Goal: Task Accomplishment & Management: Use online tool/utility

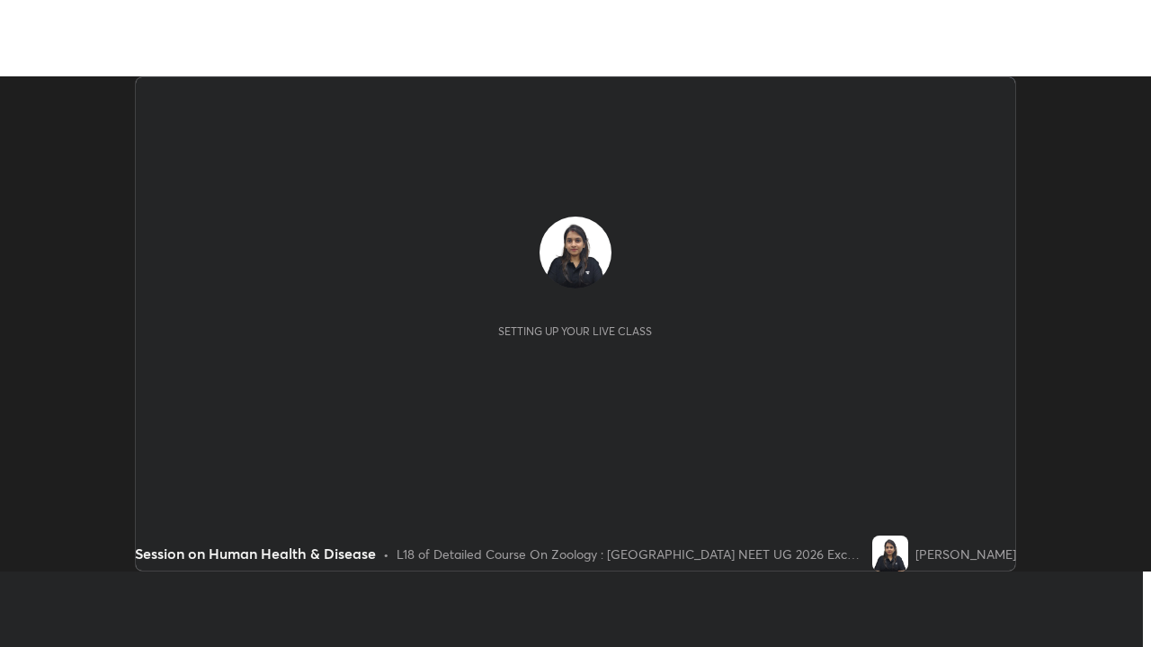
scroll to position [495, 1150]
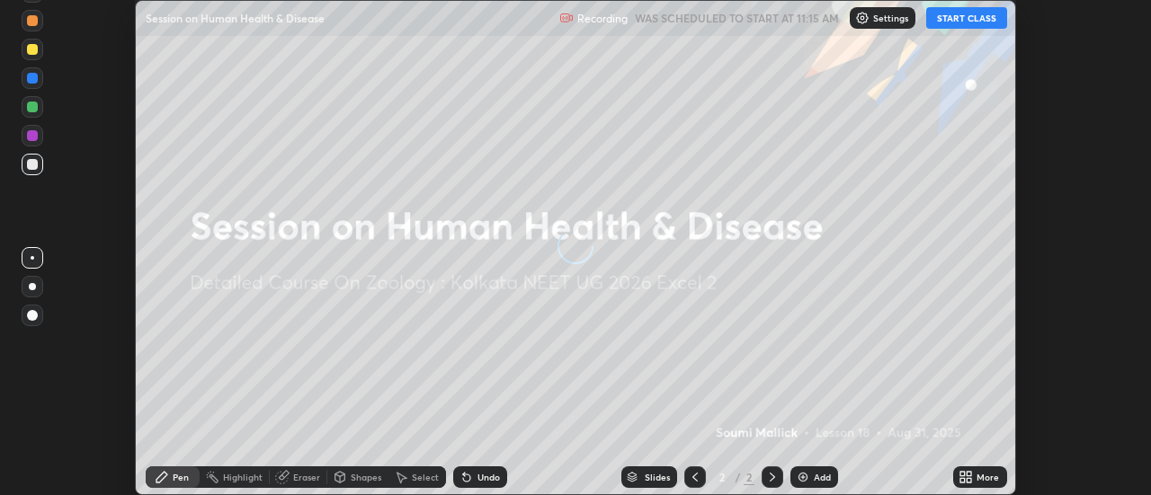
click at [962, 13] on button "START CLASS" at bounding box center [966, 18] width 81 height 22
click at [805, 477] on img at bounding box center [803, 477] width 14 height 14
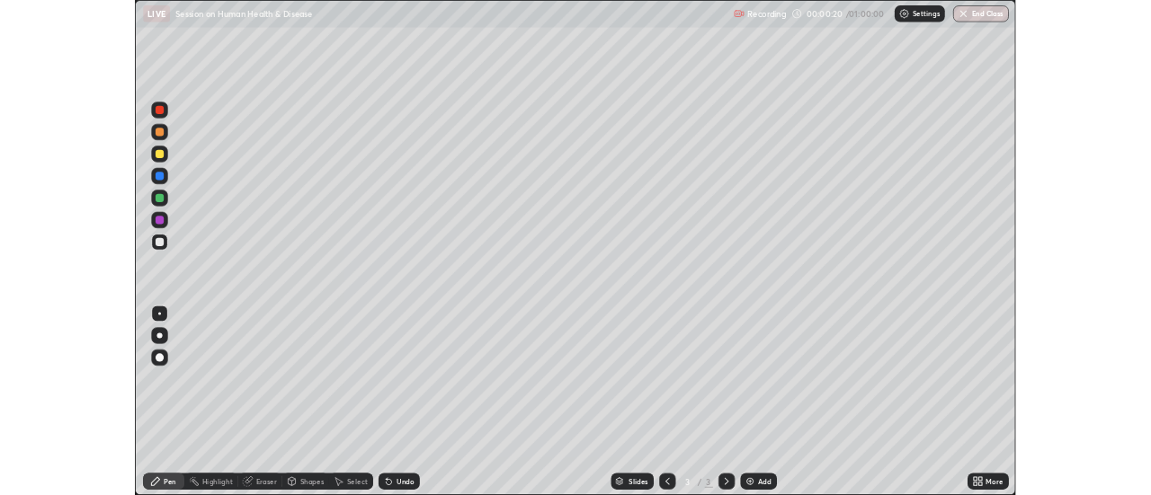
scroll to position [647, 1151]
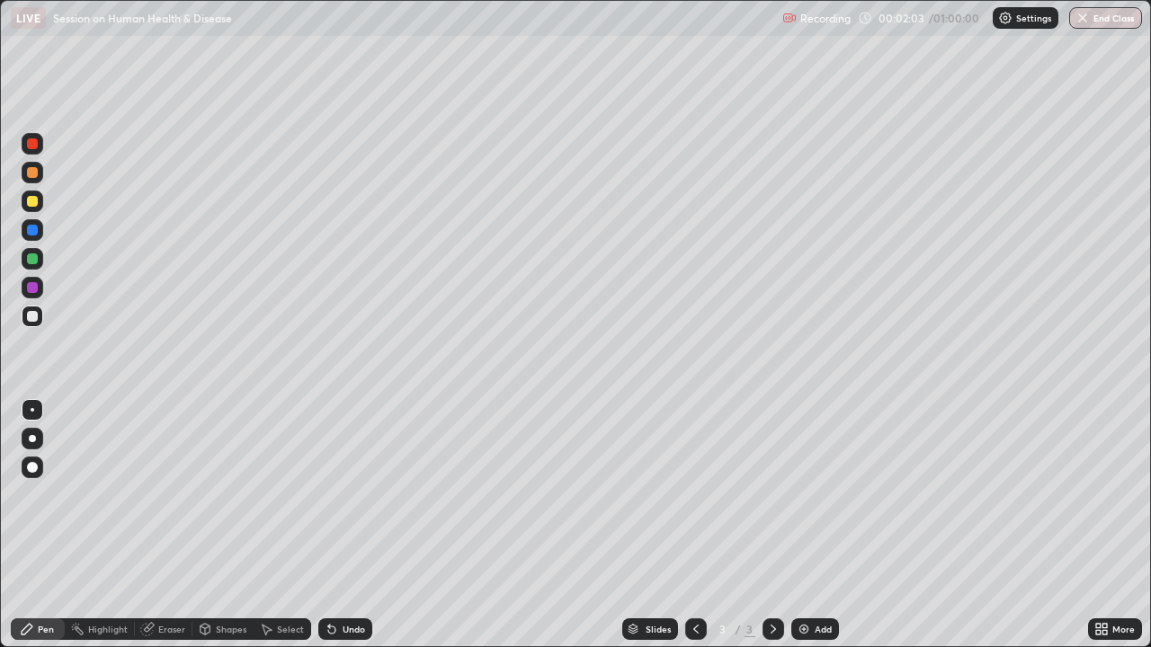
click at [690, 495] on icon at bounding box center [696, 629] width 14 height 14
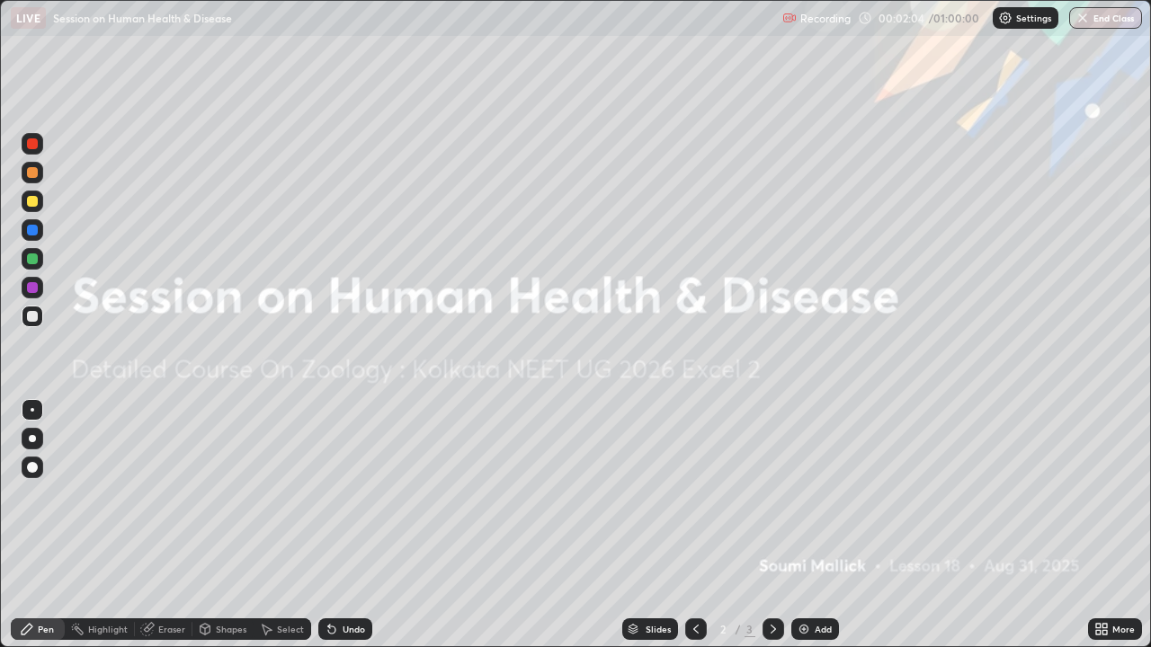
click at [1115, 495] on div "More" at bounding box center [1123, 629] width 22 height 9
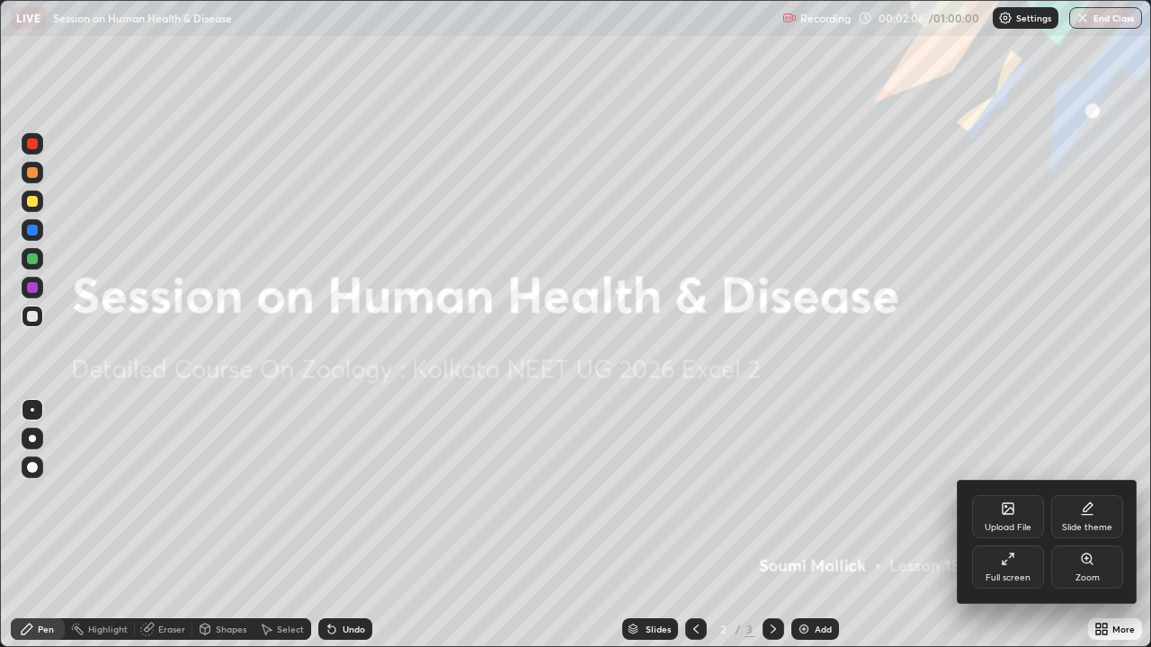
click at [1092, 495] on div "Slide theme" at bounding box center [1087, 527] width 50 height 9
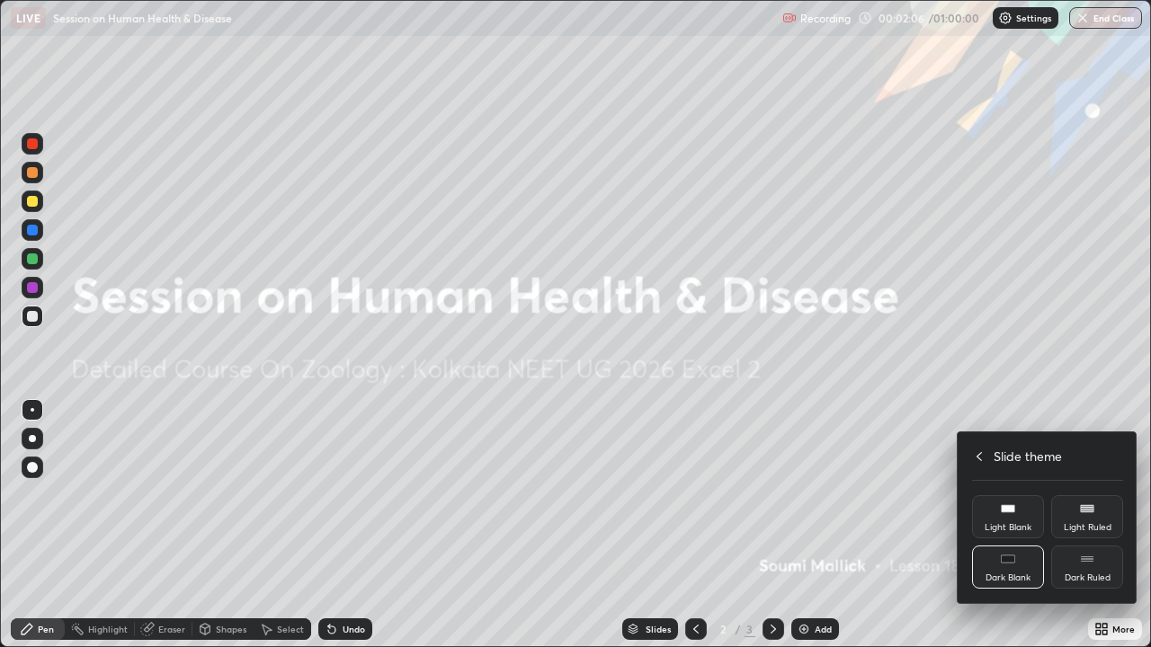
click at [1093, 495] on div "Light Ruled" at bounding box center [1088, 527] width 48 height 9
click at [1086, 495] on div "Dark Ruled" at bounding box center [1087, 567] width 72 height 43
click at [798, 495] on div at bounding box center [575, 323] width 1151 height 647
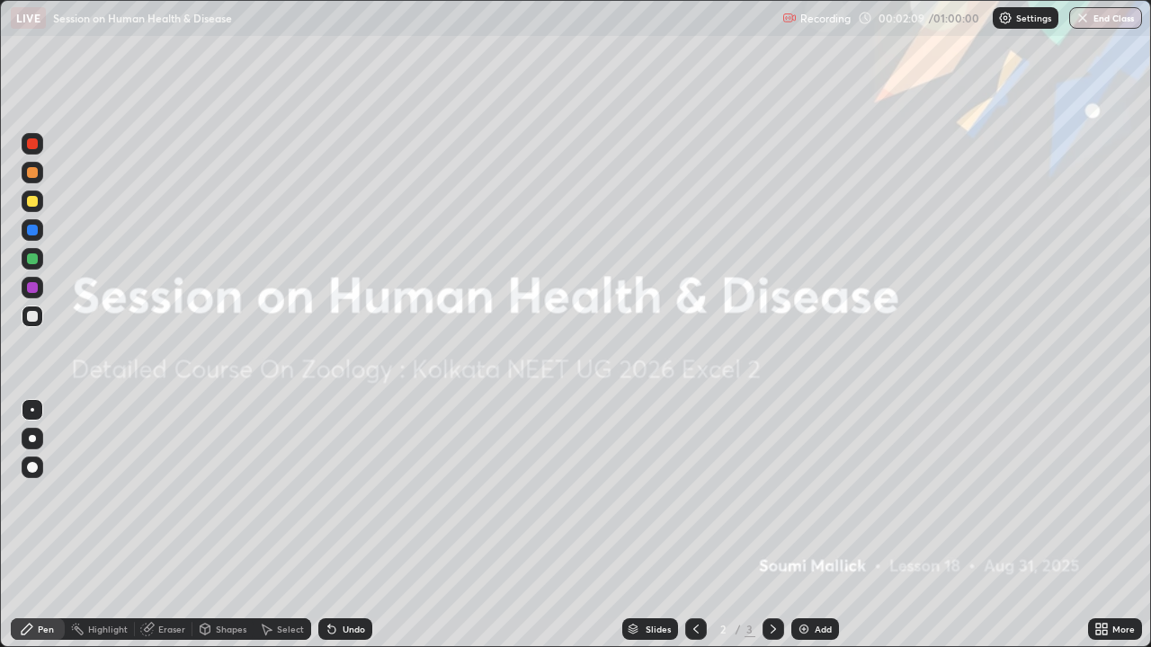
click at [801, 495] on img at bounding box center [804, 629] width 14 height 14
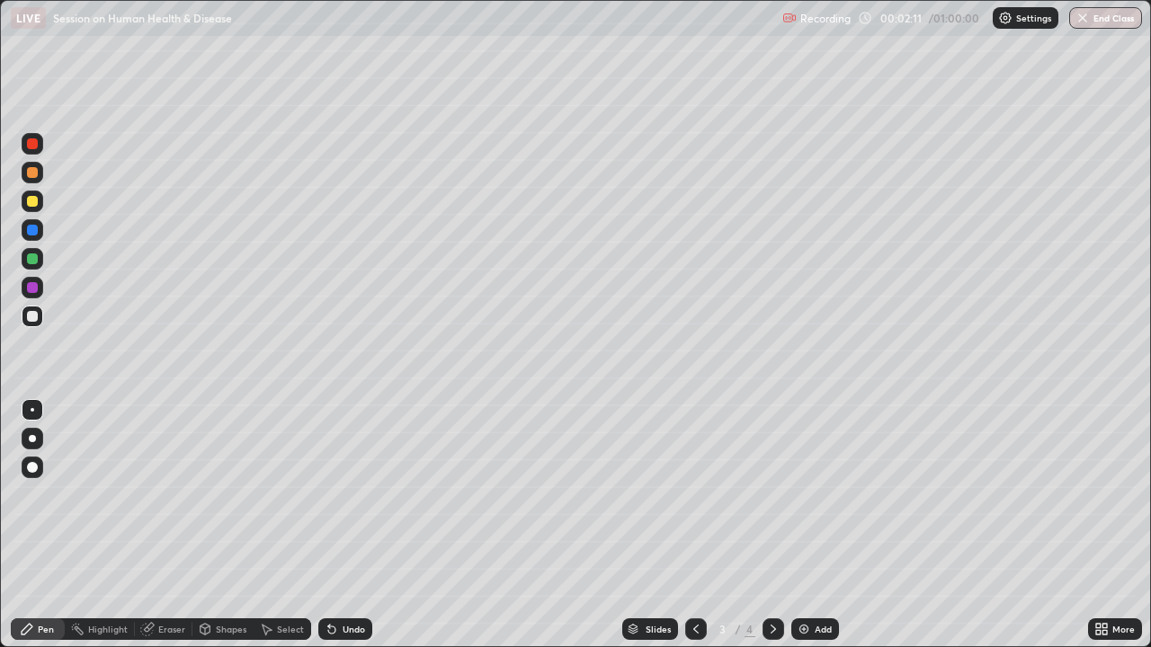
click at [771, 495] on icon at bounding box center [773, 629] width 14 height 14
click at [700, 495] on icon at bounding box center [696, 629] width 14 height 14
click at [42, 323] on div at bounding box center [33, 317] width 22 height 22
click at [348, 495] on div "Undo" at bounding box center [345, 630] width 54 height 22
click at [228, 495] on div "Shapes" at bounding box center [231, 629] width 31 height 9
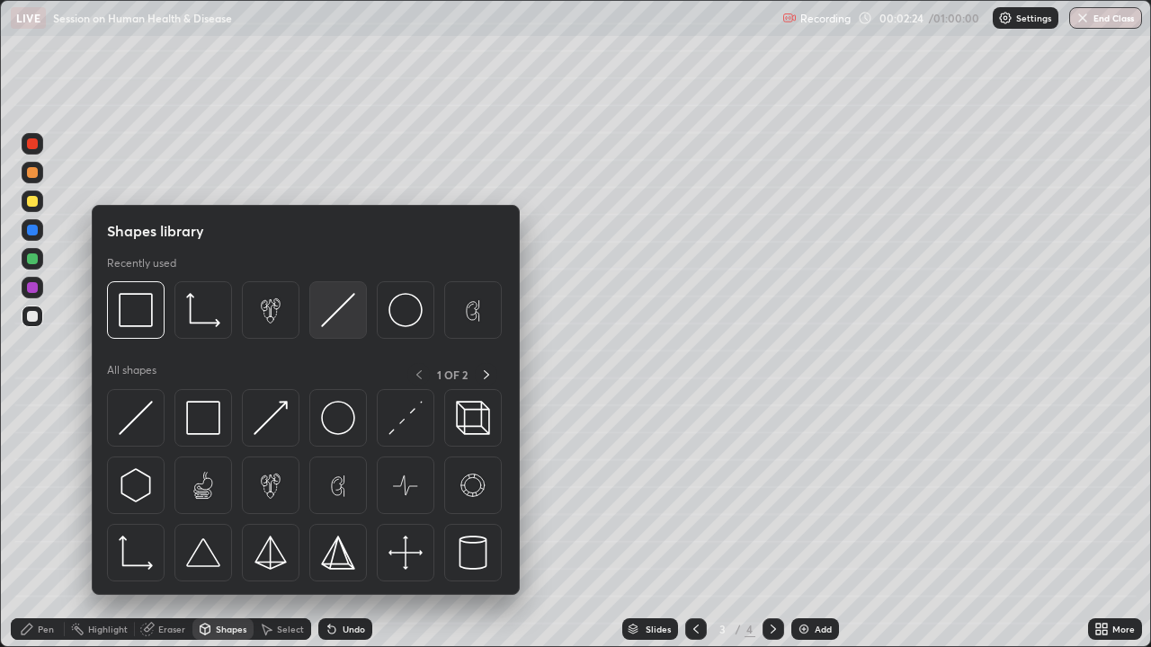
click at [333, 322] on img at bounding box center [338, 310] width 34 height 34
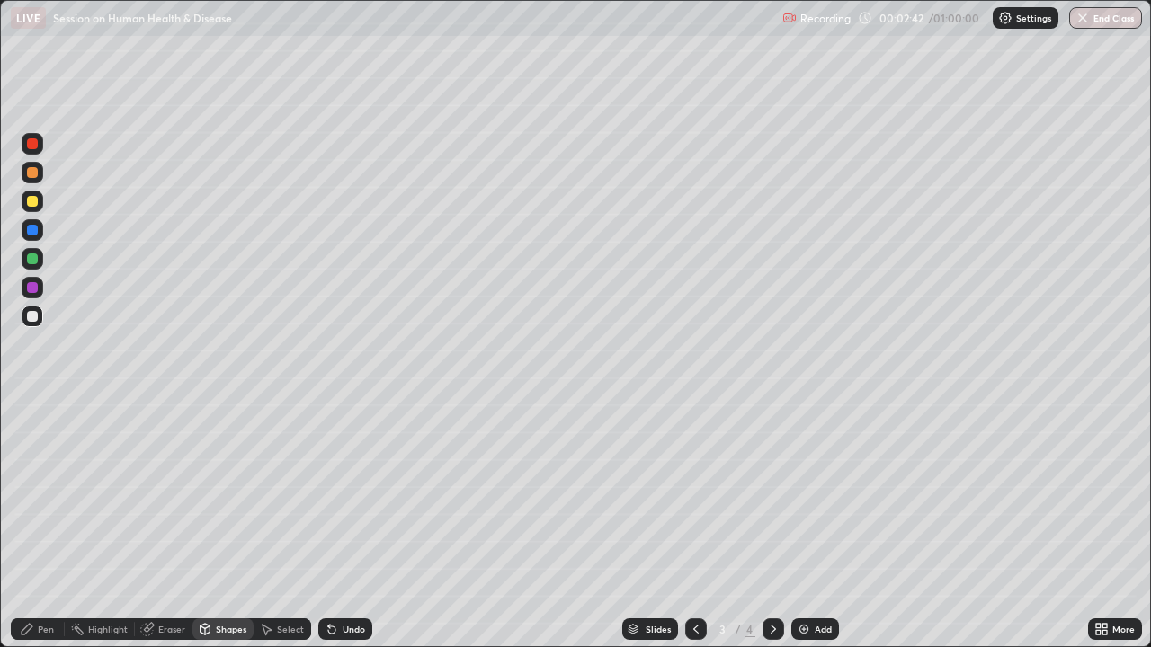
click at [40, 495] on div "Pen" at bounding box center [46, 629] width 16 height 9
click at [32, 289] on div at bounding box center [32, 287] width 11 height 11
click at [343, 495] on div "Undo" at bounding box center [354, 629] width 22 height 9
click at [36, 261] on div at bounding box center [32, 259] width 11 height 11
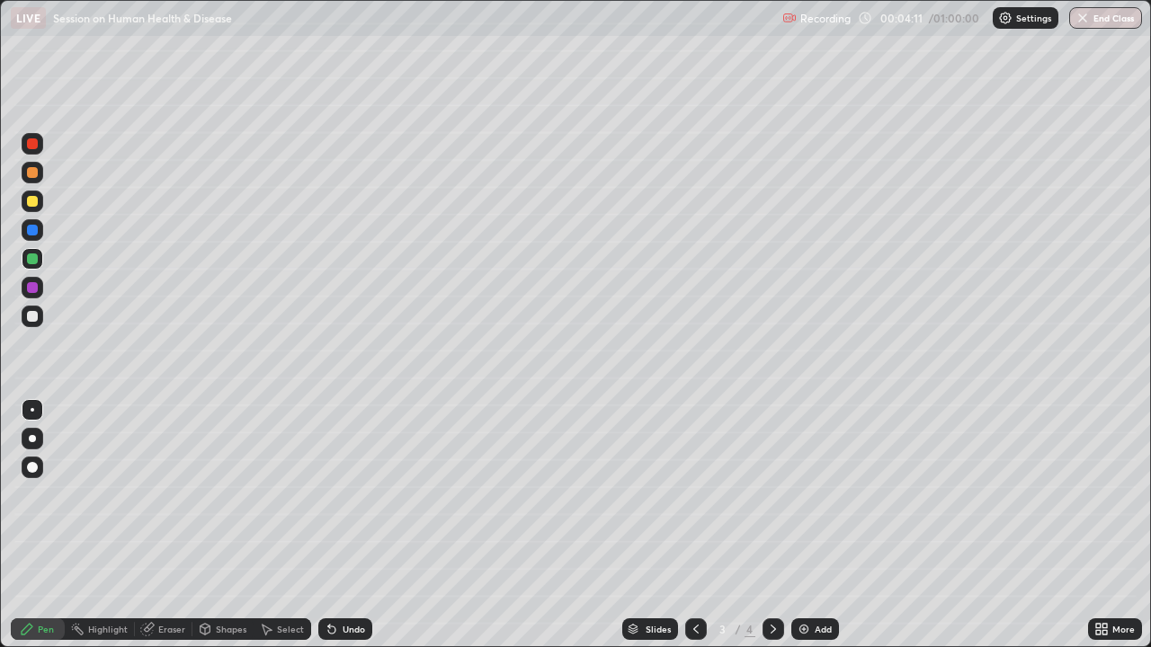
click at [337, 495] on div "Undo" at bounding box center [345, 630] width 54 height 22
click at [335, 495] on div "Undo" at bounding box center [345, 630] width 54 height 22
click at [336, 495] on div "Undo" at bounding box center [341, 629] width 61 height 36
click at [336, 495] on div "Undo" at bounding box center [345, 630] width 54 height 22
click at [343, 495] on div "Undo" at bounding box center [354, 629] width 22 height 9
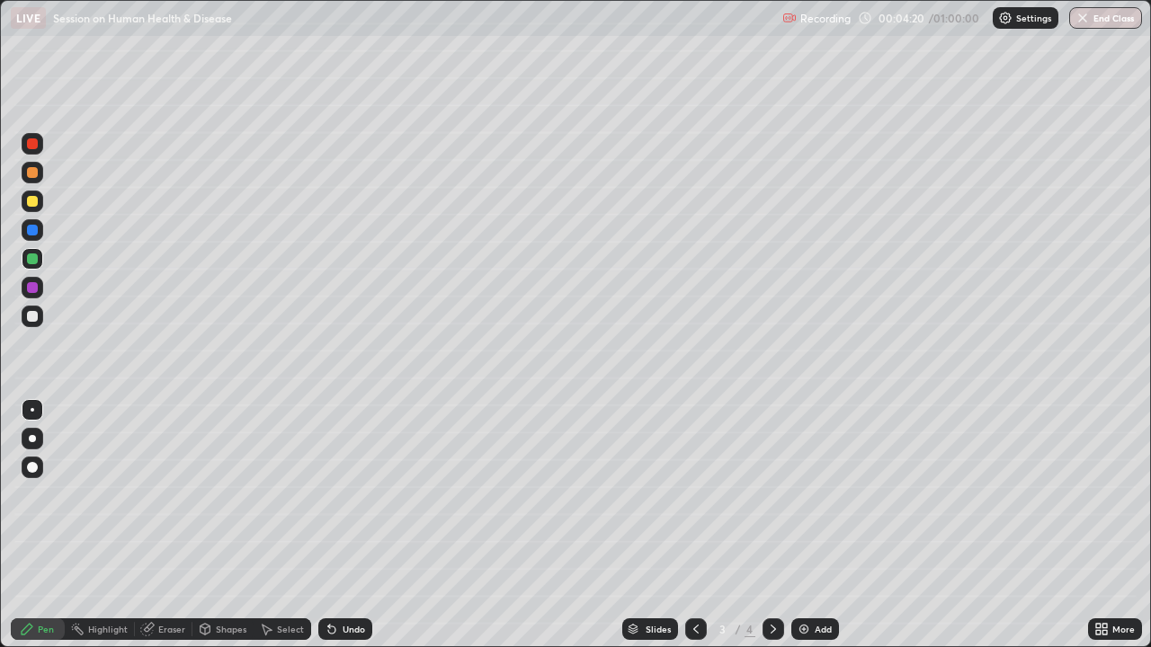
click at [346, 495] on div "Undo" at bounding box center [354, 629] width 22 height 9
click at [339, 495] on div "Undo" at bounding box center [345, 630] width 54 height 22
click at [31, 309] on div at bounding box center [33, 317] width 22 height 22
click at [34, 260] on div at bounding box center [32, 259] width 11 height 11
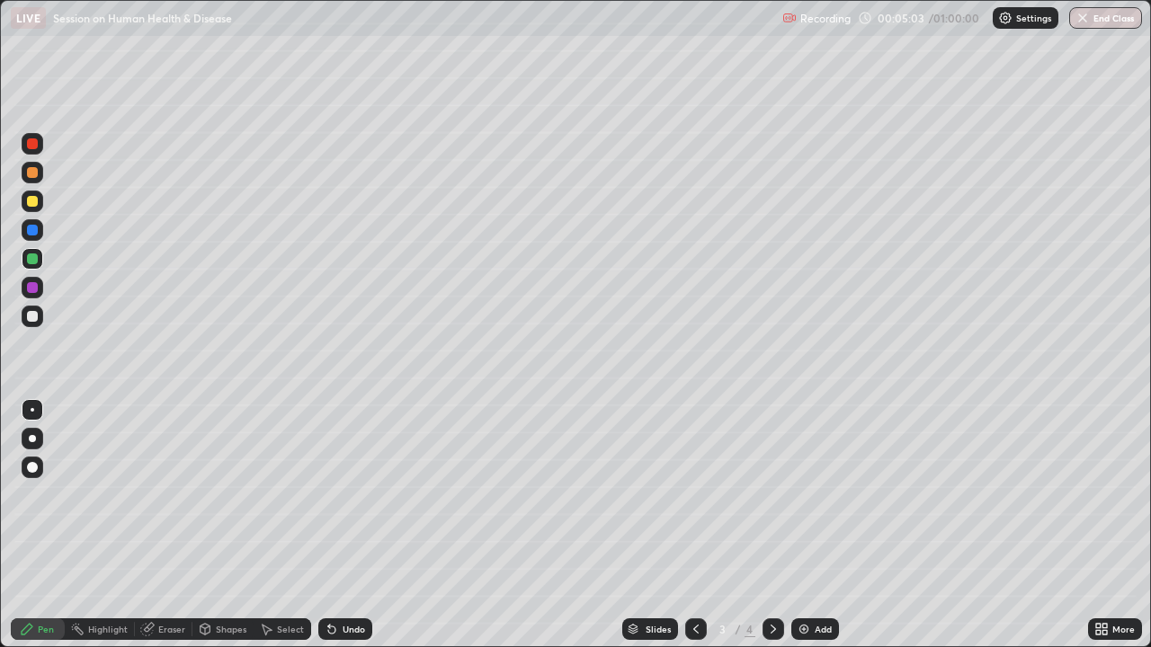
click at [40, 264] on div at bounding box center [33, 259] width 22 height 22
click at [345, 495] on div "Undo" at bounding box center [354, 629] width 22 height 9
click at [31, 321] on div at bounding box center [32, 316] width 11 height 11
click at [349, 495] on div "Undo" at bounding box center [354, 629] width 22 height 9
click at [34, 266] on div at bounding box center [33, 259] width 22 height 22
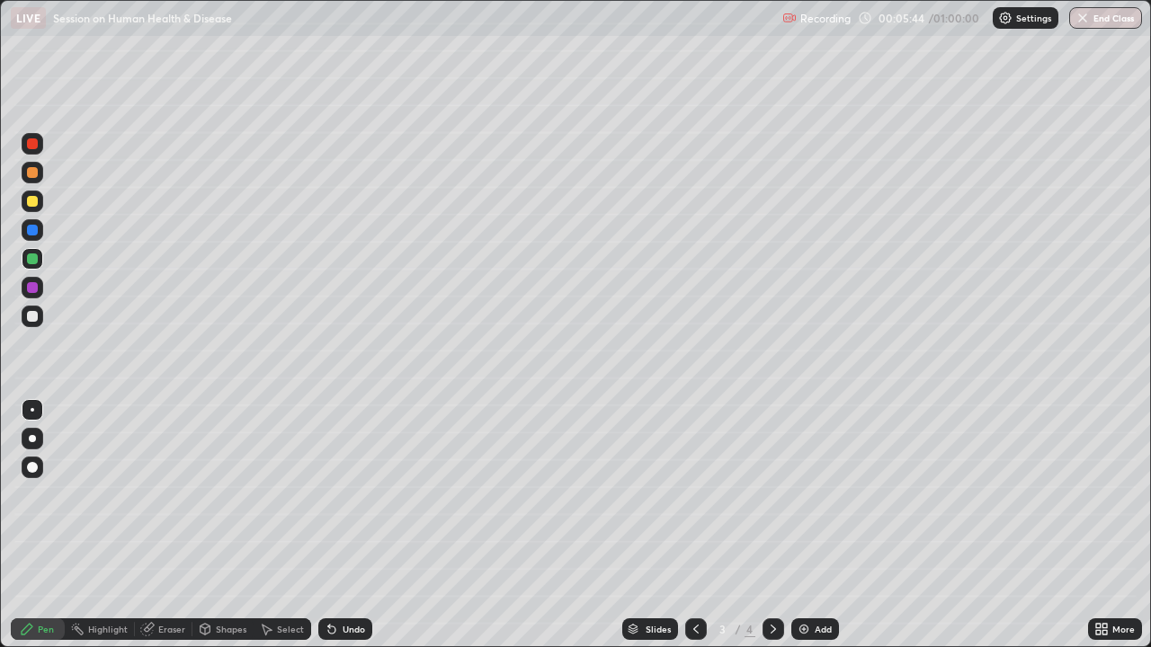
click at [32, 151] on div at bounding box center [33, 144] width 22 height 22
click at [33, 316] on div at bounding box center [32, 316] width 11 height 11
click at [350, 495] on div "Undo" at bounding box center [354, 629] width 22 height 9
click at [347, 495] on div "Undo" at bounding box center [354, 629] width 22 height 9
click at [339, 495] on div "Undo" at bounding box center [345, 630] width 54 height 22
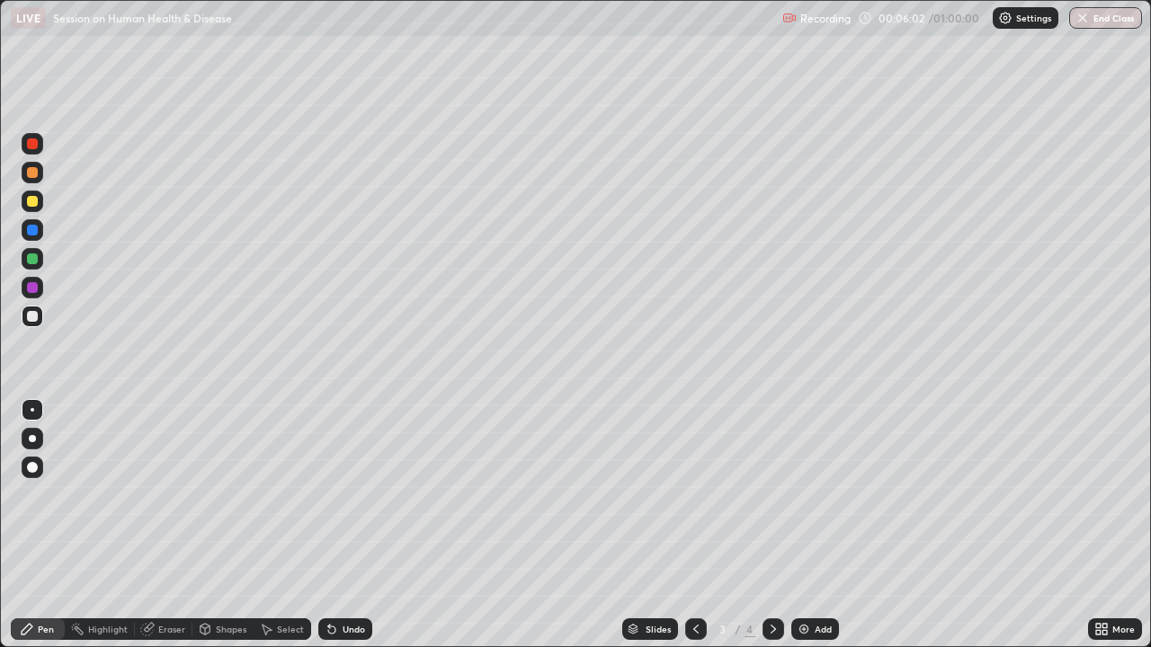
click at [352, 495] on div "Undo" at bounding box center [345, 630] width 54 height 22
click at [31, 262] on div at bounding box center [32, 259] width 11 height 11
click at [36, 147] on div at bounding box center [32, 143] width 11 height 11
click at [32, 330] on div at bounding box center [33, 316] width 22 height 29
click at [36, 262] on div at bounding box center [32, 259] width 11 height 11
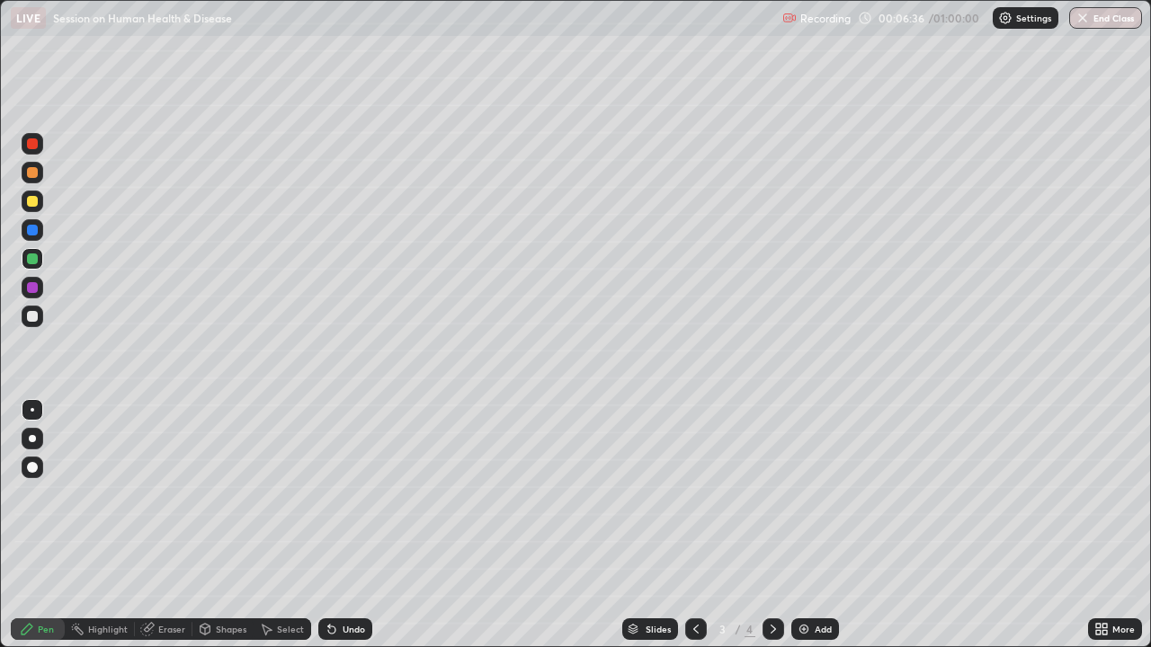
click at [30, 290] on div at bounding box center [32, 287] width 11 height 11
click at [349, 495] on div "Undo" at bounding box center [354, 629] width 22 height 9
click at [350, 495] on div "Undo" at bounding box center [354, 629] width 22 height 9
click at [362, 495] on div "Undo" at bounding box center [354, 629] width 22 height 9
click at [356, 495] on div "Undo" at bounding box center [354, 629] width 22 height 9
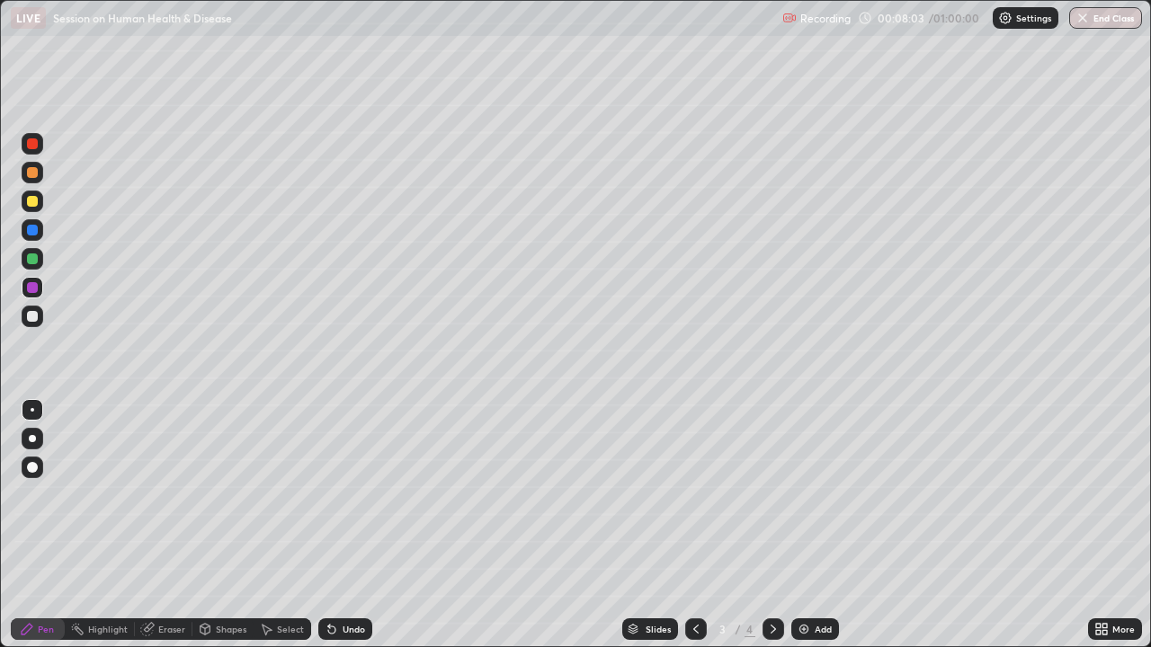
click at [348, 495] on div "Undo" at bounding box center [354, 629] width 22 height 9
click at [263, 495] on icon at bounding box center [266, 629] width 14 height 14
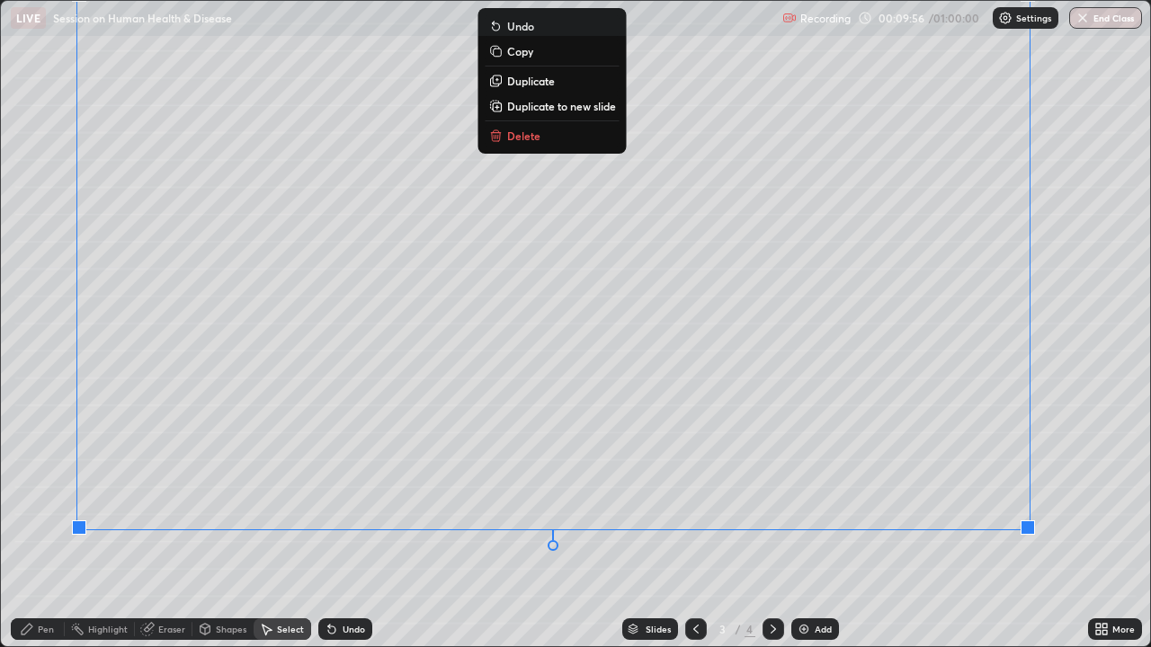
click at [348, 495] on div "0 ° Undo Copy Duplicate Duplicate to new slide Delete" at bounding box center [575, 324] width 1149 height 646
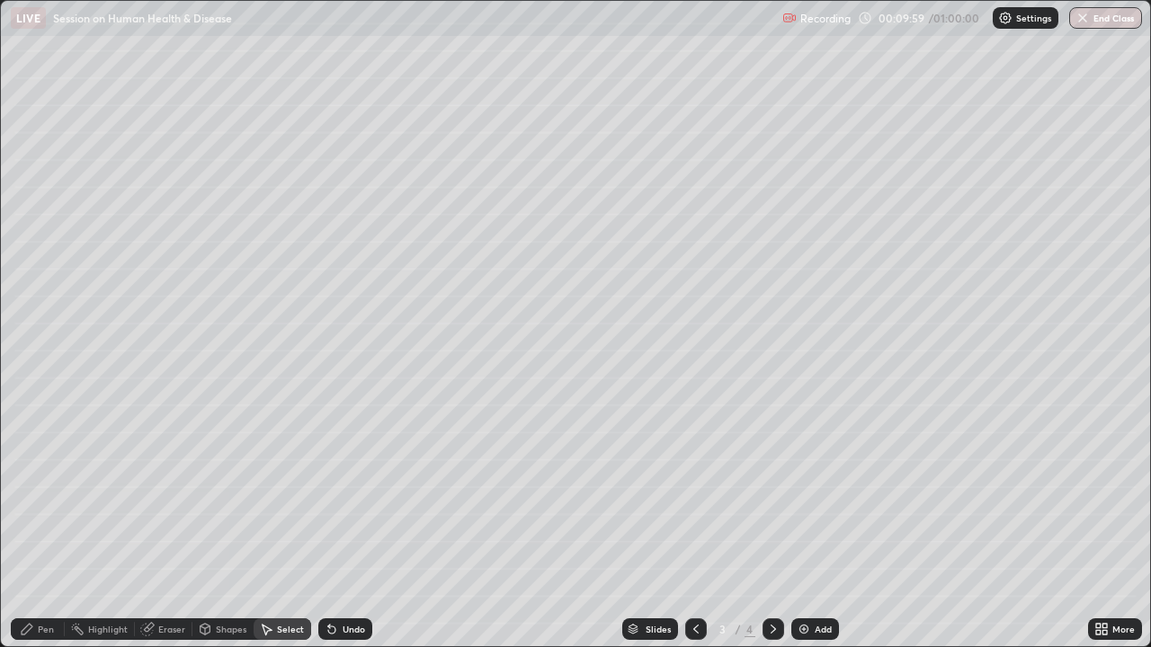
click at [164, 495] on div "Eraser" at bounding box center [171, 629] width 27 height 9
click at [339, 495] on div "Undo" at bounding box center [345, 630] width 54 height 22
click at [345, 495] on div "Undo" at bounding box center [354, 629] width 22 height 9
click at [349, 495] on div "Undo" at bounding box center [354, 629] width 22 height 9
click at [345, 495] on div "Undo" at bounding box center [354, 629] width 22 height 9
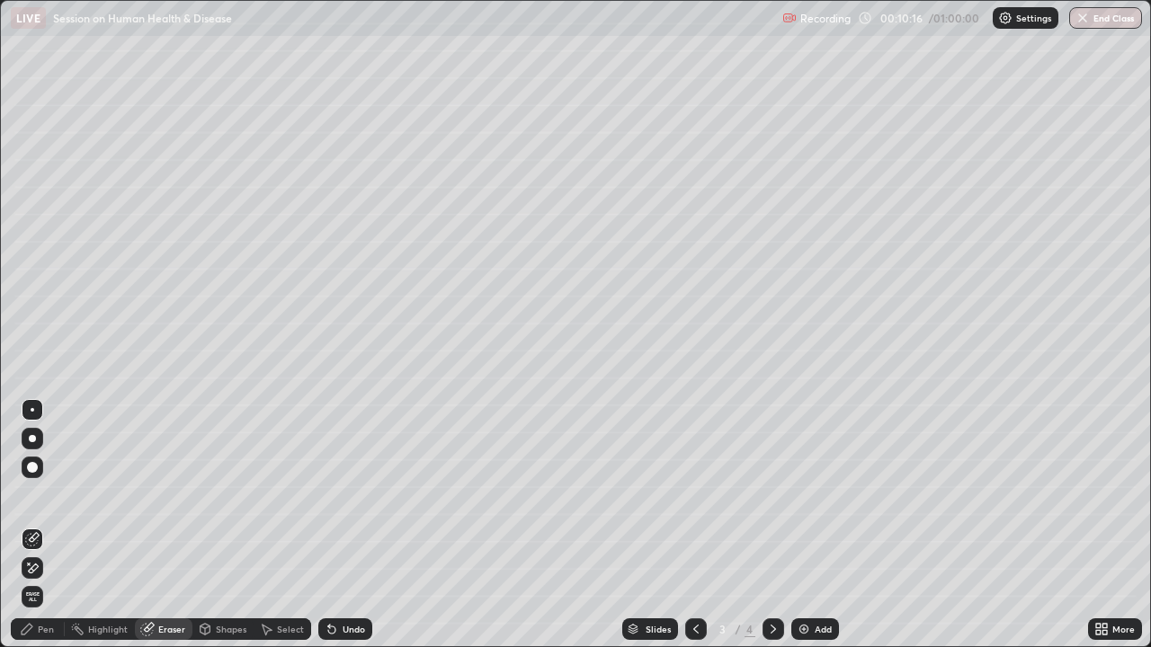
click at [343, 495] on div "Undo" at bounding box center [354, 629] width 22 height 9
click at [339, 495] on div "Undo" at bounding box center [345, 630] width 54 height 22
click at [42, 495] on div "Pen" at bounding box center [38, 630] width 54 height 22
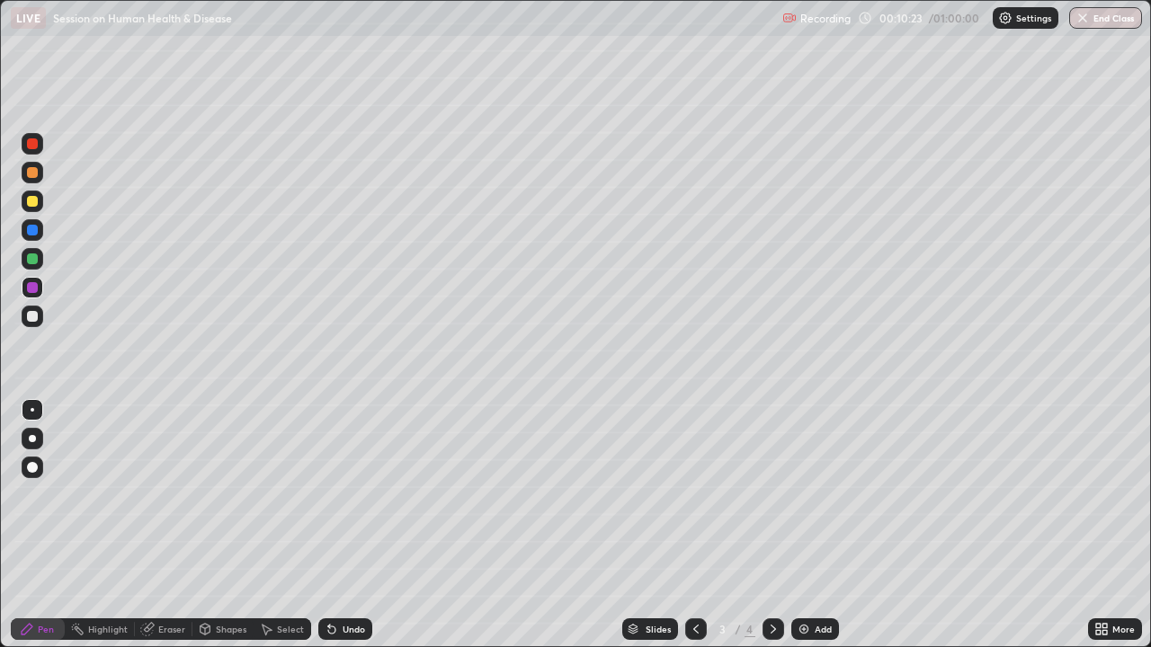
click at [32, 238] on div at bounding box center [33, 230] width 22 height 22
click at [37, 441] on div at bounding box center [33, 439] width 22 height 22
click at [336, 495] on div "Undo" at bounding box center [345, 630] width 54 height 22
click at [337, 495] on div "Undo" at bounding box center [345, 630] width 54 height 22
click at [339, 495] on div "Undo" at bounding box center [345, 630] width 54 height 22
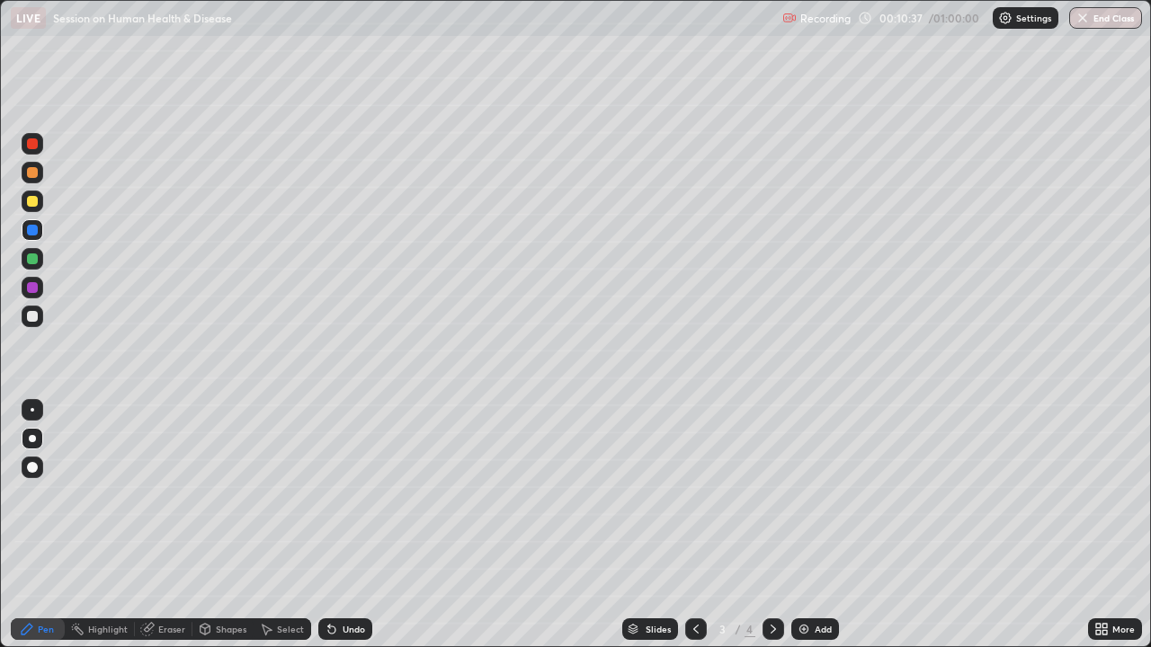
click at [338, 495] on div "Undo" at bounding box center [345, 630] width 54 height 22
click at [336, 495] on div "Undo" at bounding box center [345, 630] width 54 height 22
click at [339, 495] on div "Undo" at bounding box center [345, 630] width 54 height 22
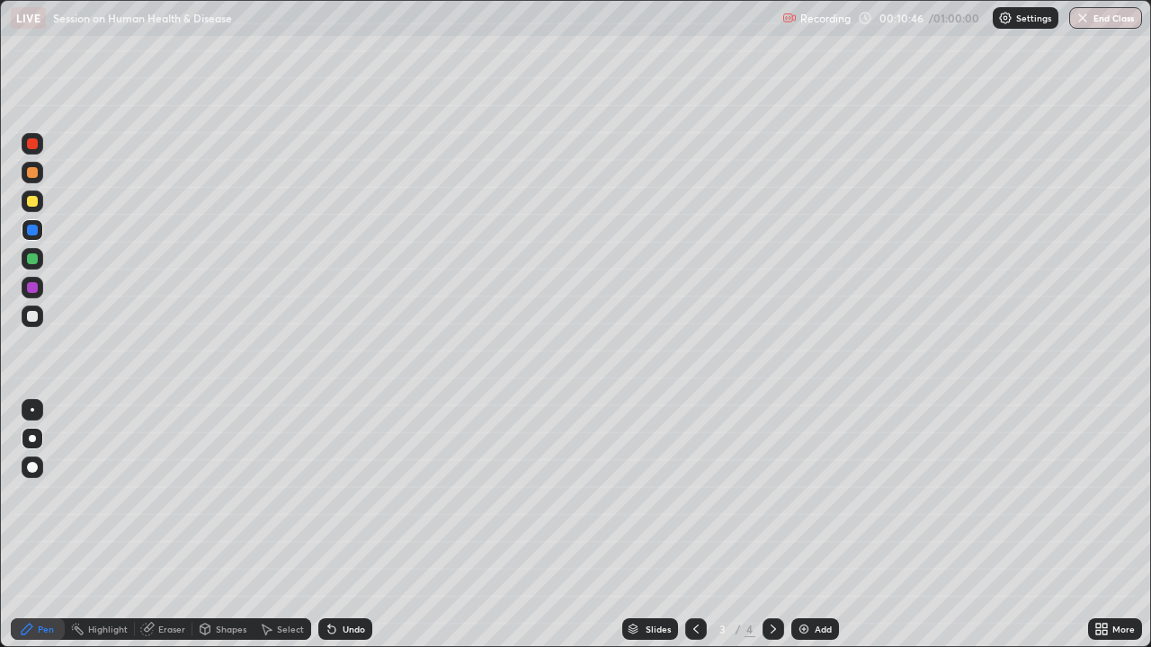
click at [346, 495] on div "Undo" at bounding box center [354, 629] width 22 height 9
click at [345, 495] on div "Undo" at bounding box center [354, 629] width 22 height 9
click at [343, 495] on div "Undo" at bounding box center [354, 629] width 22 height 9
click at [347, 495] on div "Undo" at bounding box center [354, 629] width 22 height 9
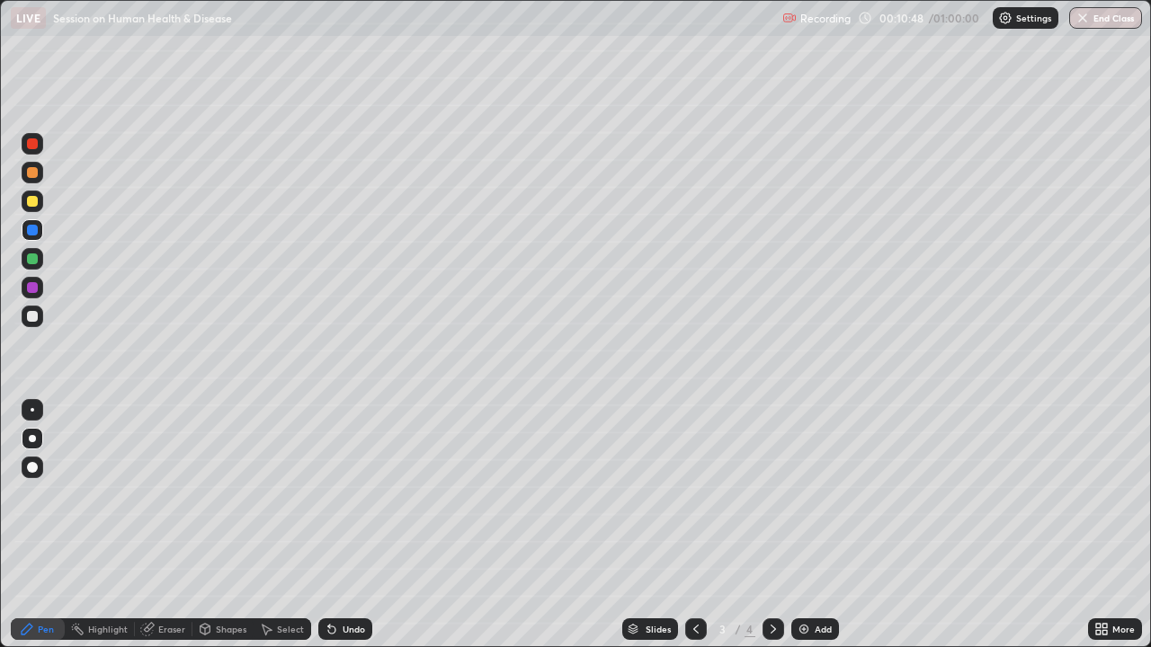
click at [344, 495] on div "Undo" at bounding box center [354, 629] width 22 height 9
click at [349, 495] on div "Undo" at bounding box center [354, 629] width 22 height 9
click at [343, 495] on div "Undo" at bounding box center [354, 629] width 22 height 9
click at [352, 495] on div "Undo" at bounding box center [354, 629] width 22 height 9
click at [348, 495] on div "Undo" at bounding box center [354, 629] width 22 height 9
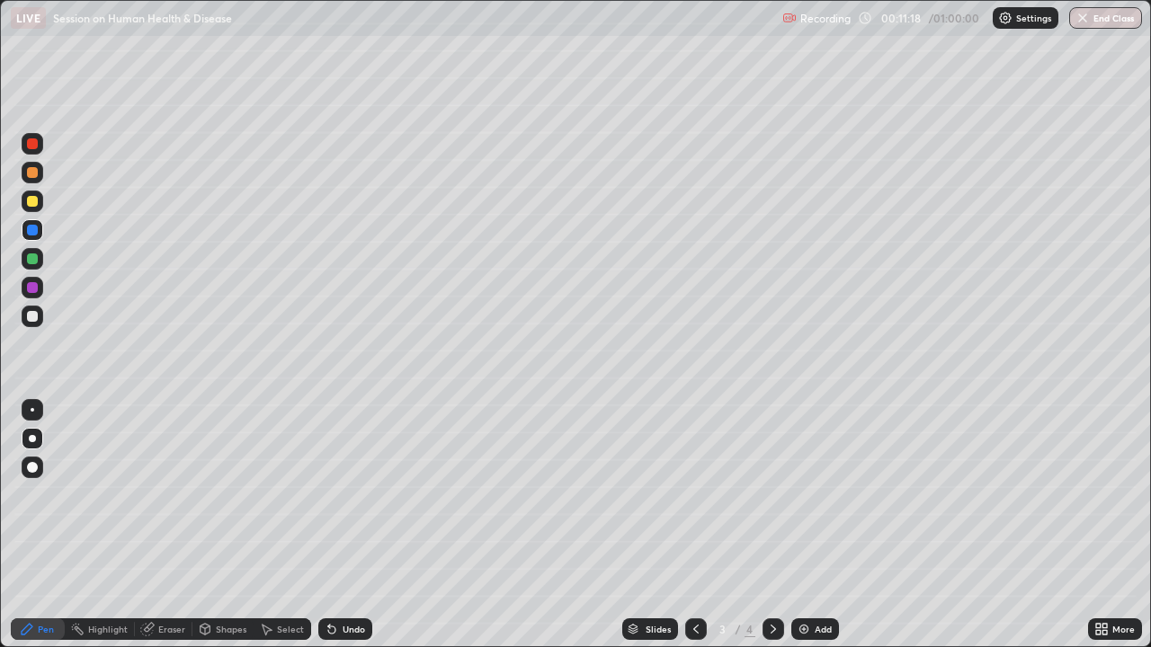
click at [349, 495] on div "Undo" at bounding box center [354, 629] width 22 height 9
click at [169, 495] on div "Eraser" at bounding box center [171, 629] width 27 height 9
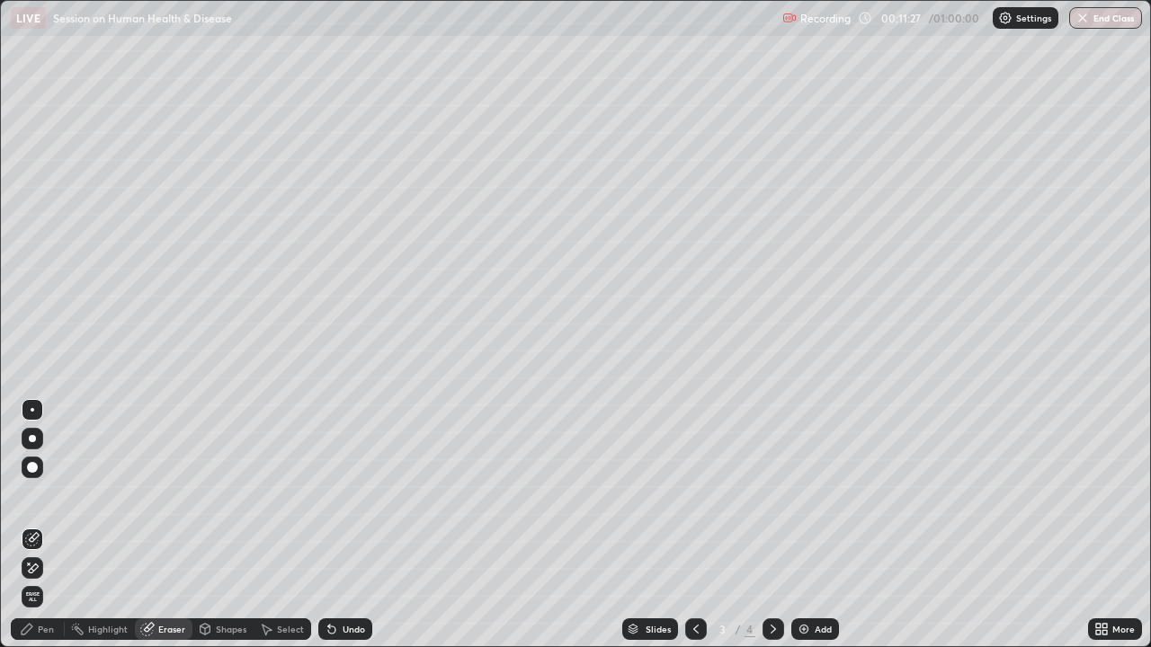
click at [339, 495] on div "Undo" at bounding box center [345, 630] width 54 height 22
click at [49, 495] on div "Pen" at bounding box center [38, 630] width 54 height 22
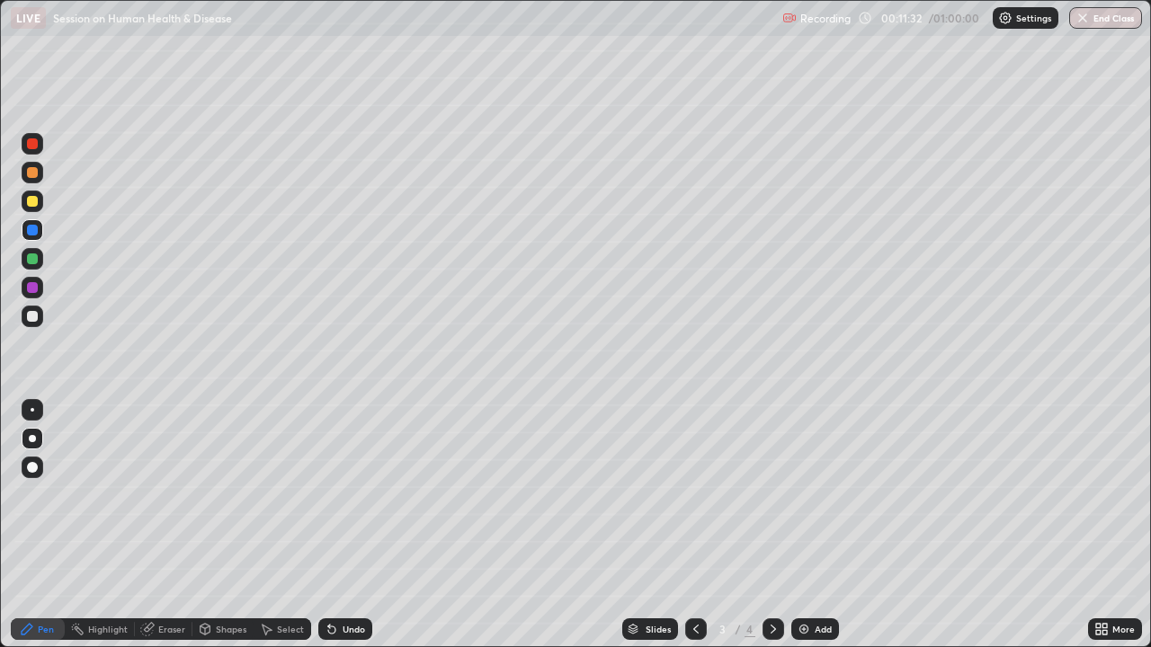
click at [335, 495] on icon at bounding box center [332, 629] width 14 height 14
click at [284, 495] on div "Select" at bounding box center [283, 630] width 58 height 22
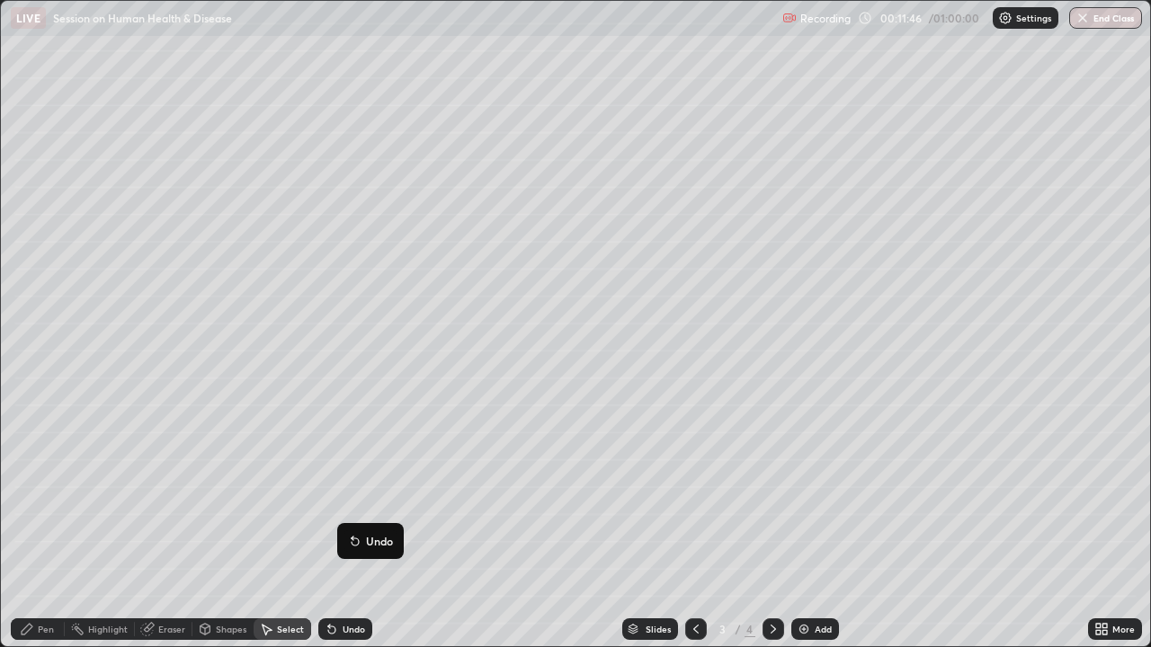
click at [343, 495] on div "Undo" at bounding box center [354, 629] width 22 height 9
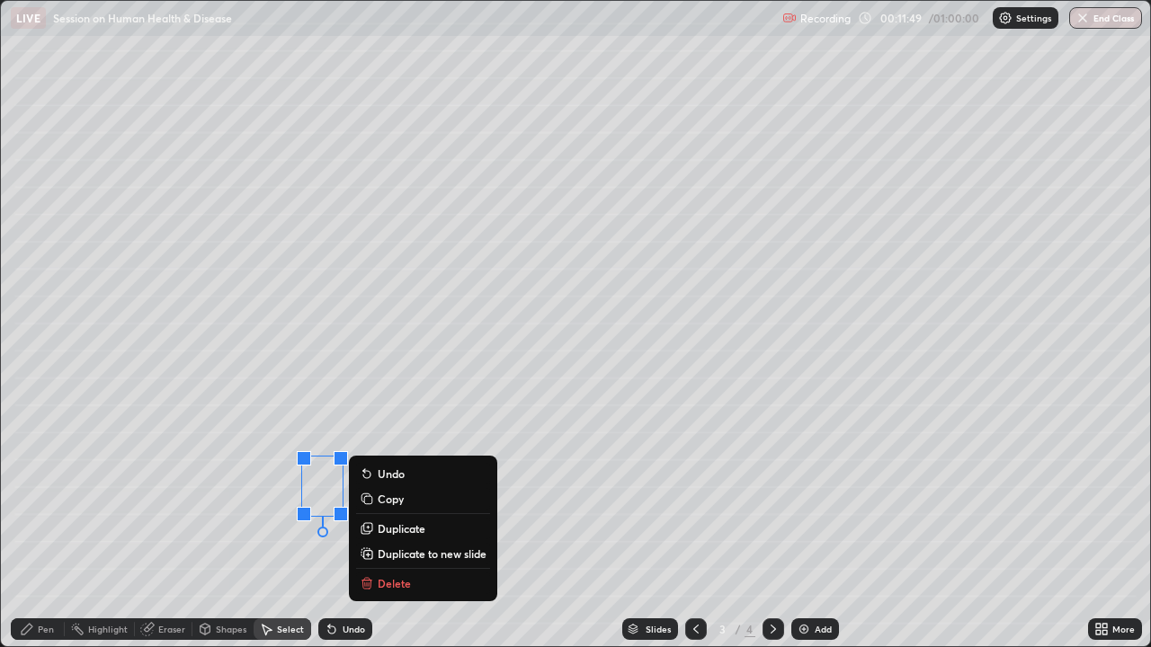
click at [350, 495] on div "Undo" at bounding box center [354, 629] width 22 height 9
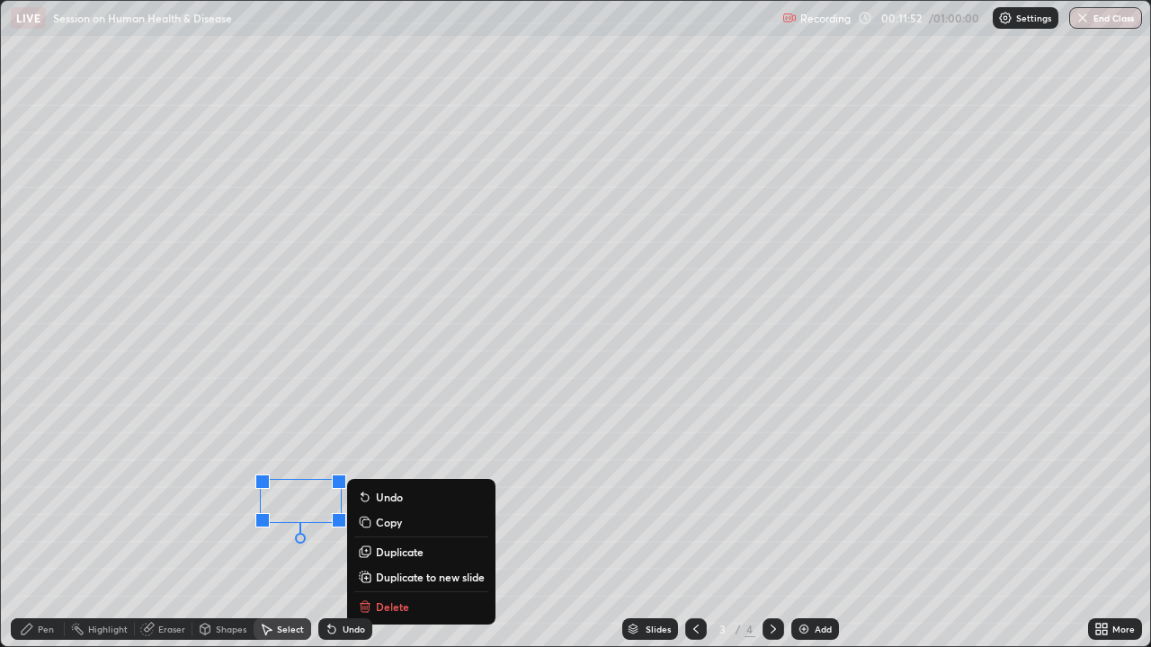
click at [252, 495] on div "0 ° Undo Copy Duplicate Duplicate to new slide Delete" at bounding box center [575, 324] width 1149 height 646
click at [317, 495] on div "0 ° Undo Copy Duplicate Duplicate to new slide Delete" at bounding box center [575, 324] width 1149 height 646
click at [243, 495] on div "0 ° Undo Copy Duplicate Duplicate to new slide Delete" at bounding box center [575, 324] width 1149 height 646
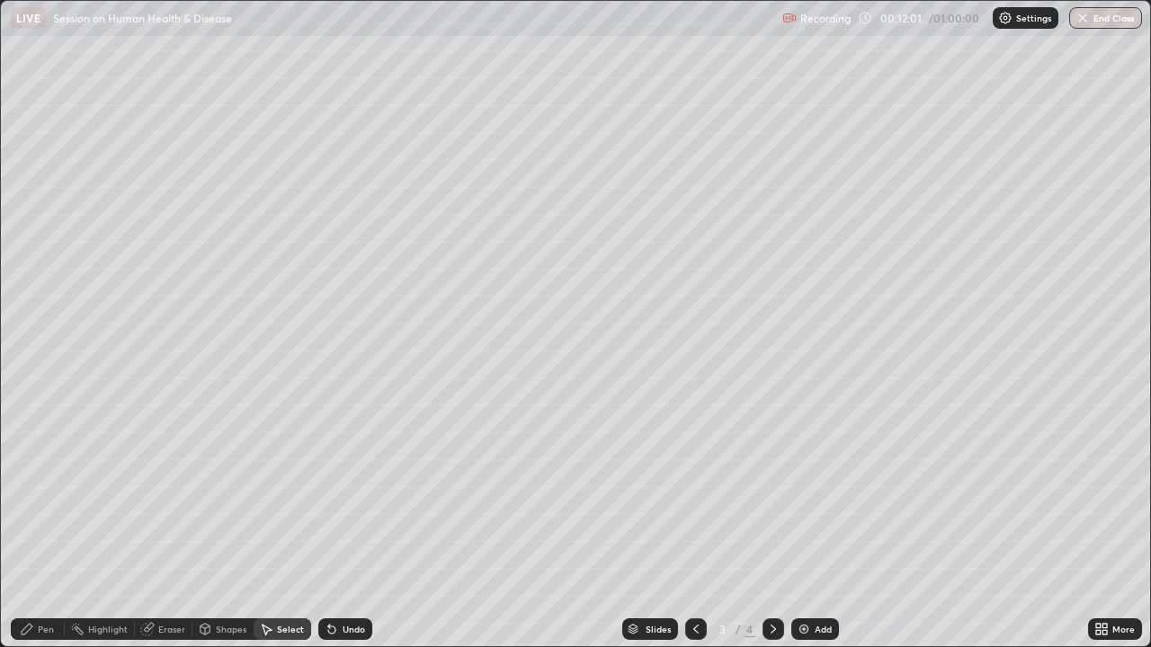
click at [320, 495] on div "0 ° Undo Copy Duplicate Duplicate to new slide Delete" at bounding box center [575, 324] width 1149 height 646
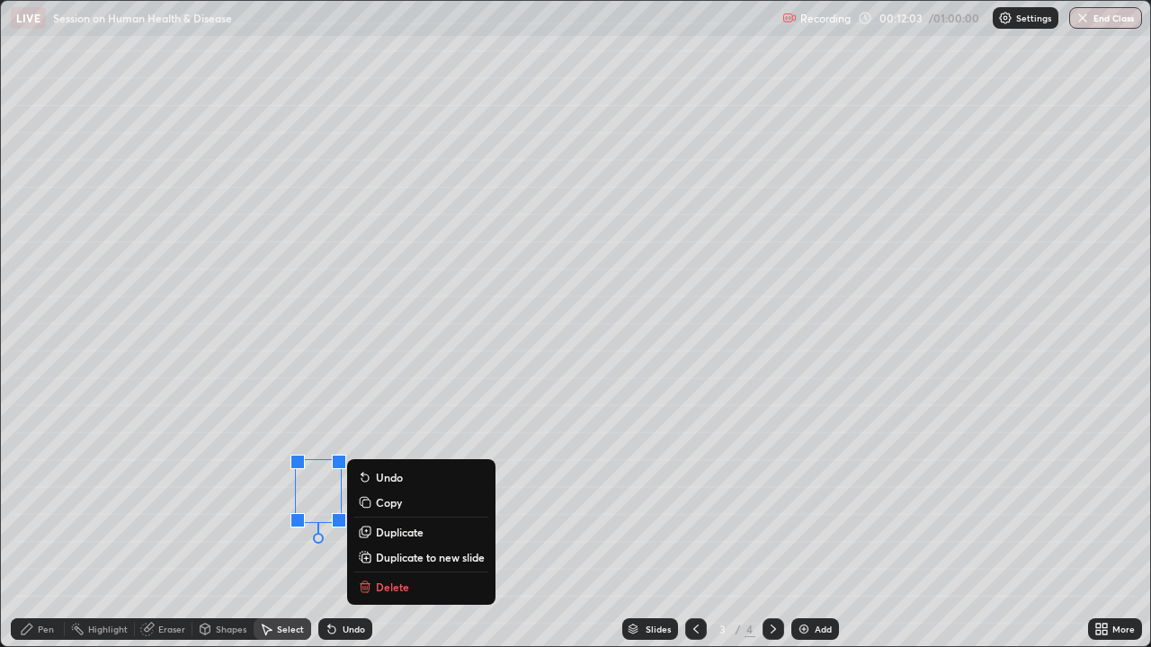
click at [273, 495] on div "0 ° Undo Copy Duplicate Duplicate to new slide Delete" at bounding box center [575, 324] width 1149 height 646
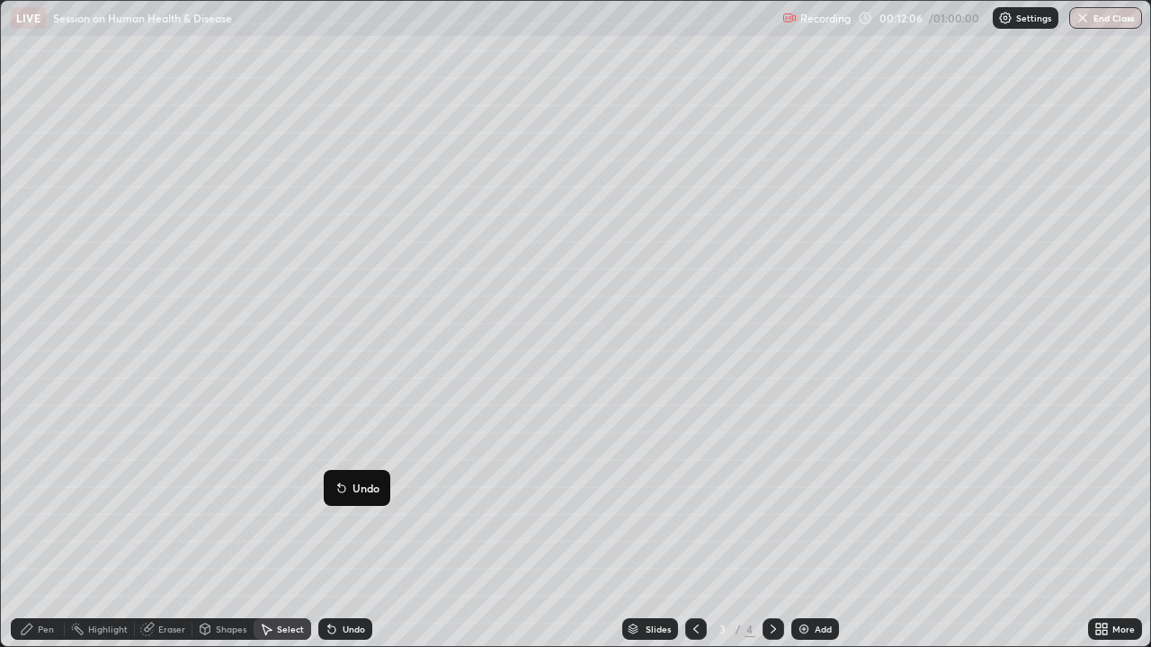
click at [351, 495] on div "Undo" at bounding box center [354, 629] width 22 height 9
click at [0, 0] on button "Undo" at bounding box center [0, 0] width 0 height 0
click at [52, 495] on div "Pen" at bounding box center [46, 629] width 16 height 9
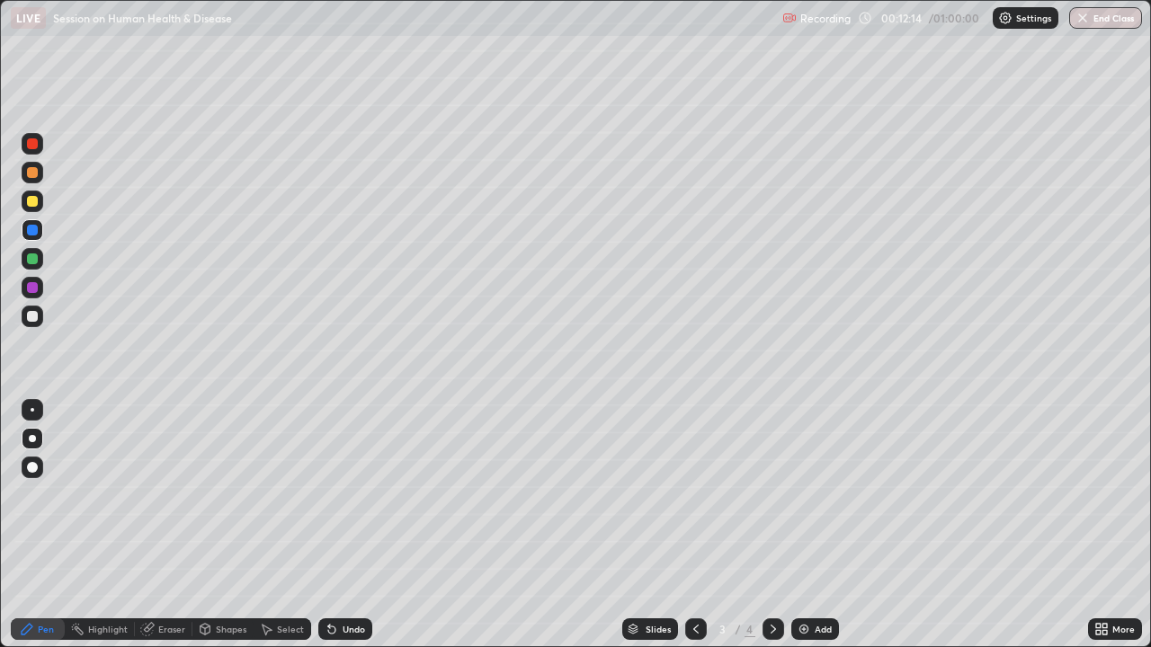
click at [350, 495] on div "Undo" at bounding box center [354, 629] width 22 height 9
click at [32, 316] on div at bounding box center [32, 316] width 11 height 11
click at [344, 495] on div "Undo" at bounding box center [354, 629] width 22 height 9
click at [34, 407] on div at bounding box center [33, 410] width 22 height 22
click at [37, 237] on div at bounding box center [33, 230] width 22 height 22
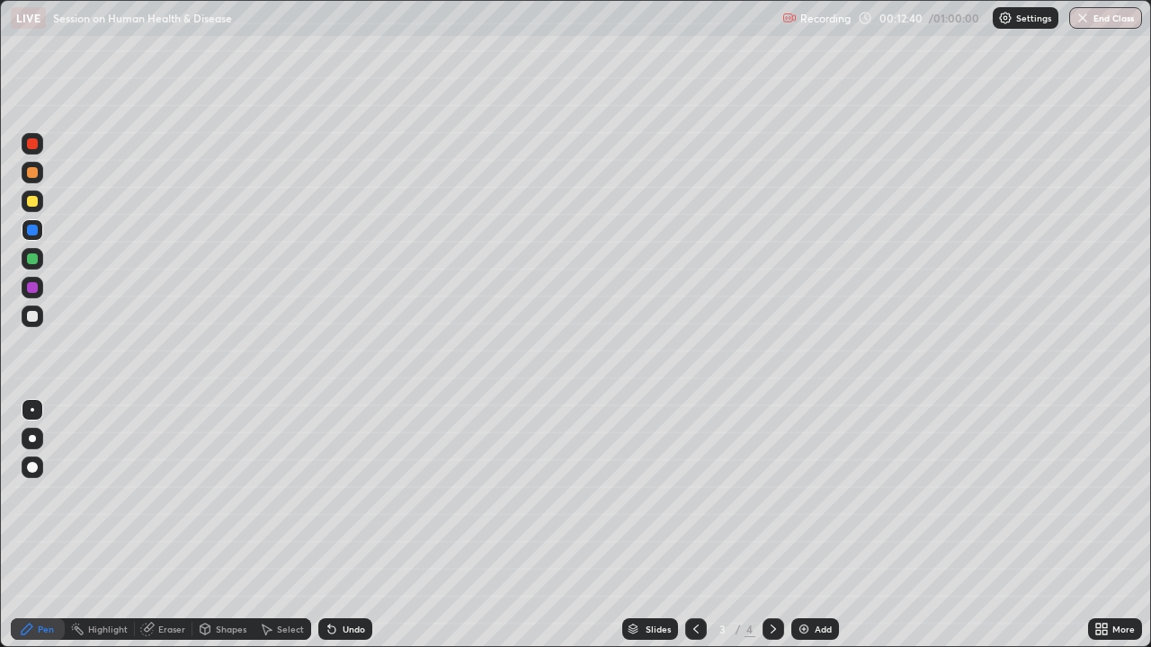
click at [38, 441] on div at bounding box center [33, 439] width 22 height 22
click at [337, 495] on div "Undo" at bounding box center [345, 630] width 54 height 22
click at [352, 495] on div "Undo" at bounding box center [354, 629] width 22 height 9
click at [349, 495] on div "Undo" at bounding box center [354, 629] width 22 height 9
click at [269, 495] on icon at bounding box center [268, 630] width 10 height 11
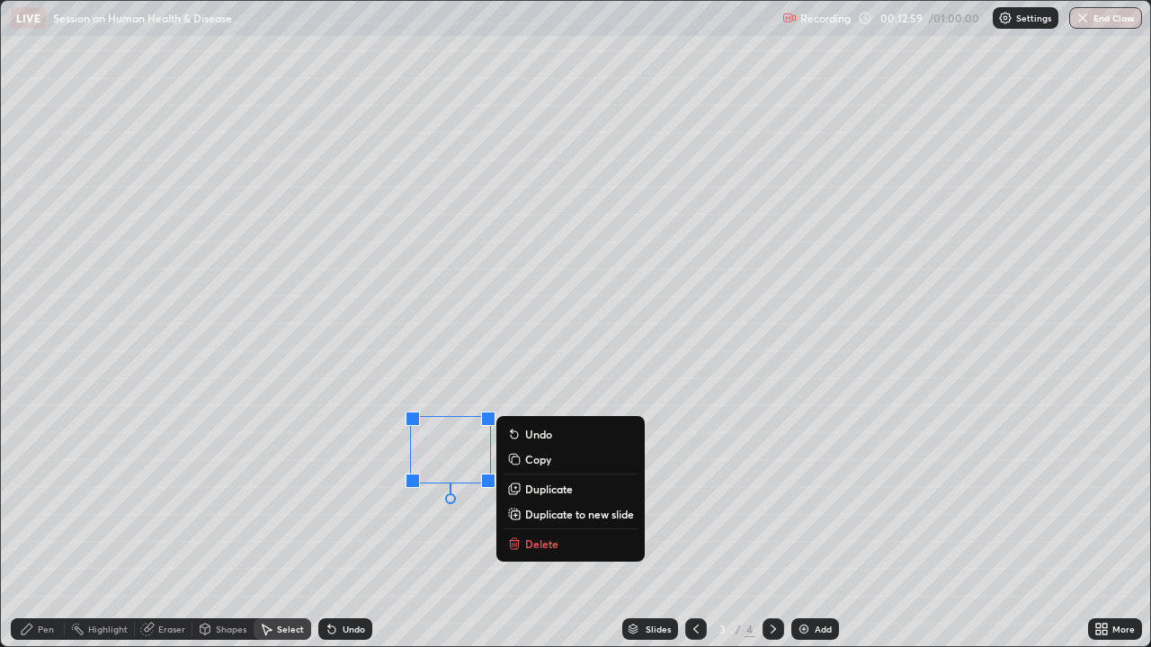
click at [557, 487] on p "Duplicate" at bounding box center [549, 489] width 48 height 14
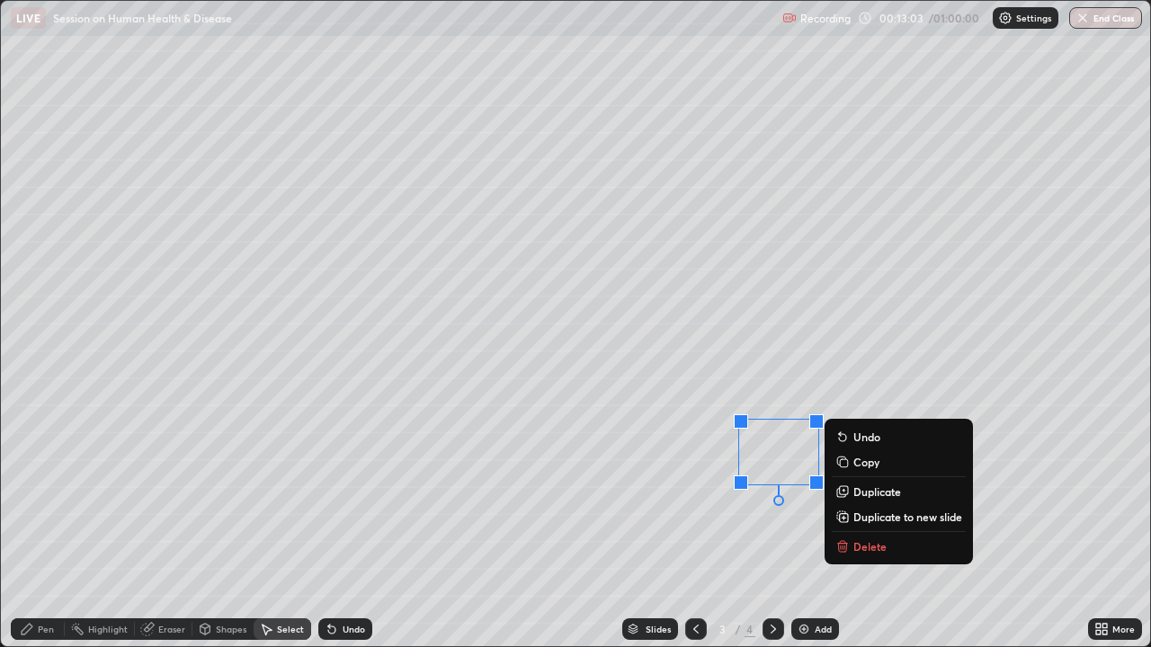
click at [880, 495] on p "Duplicate" at bounding box center [877, 492] width 48 height 14
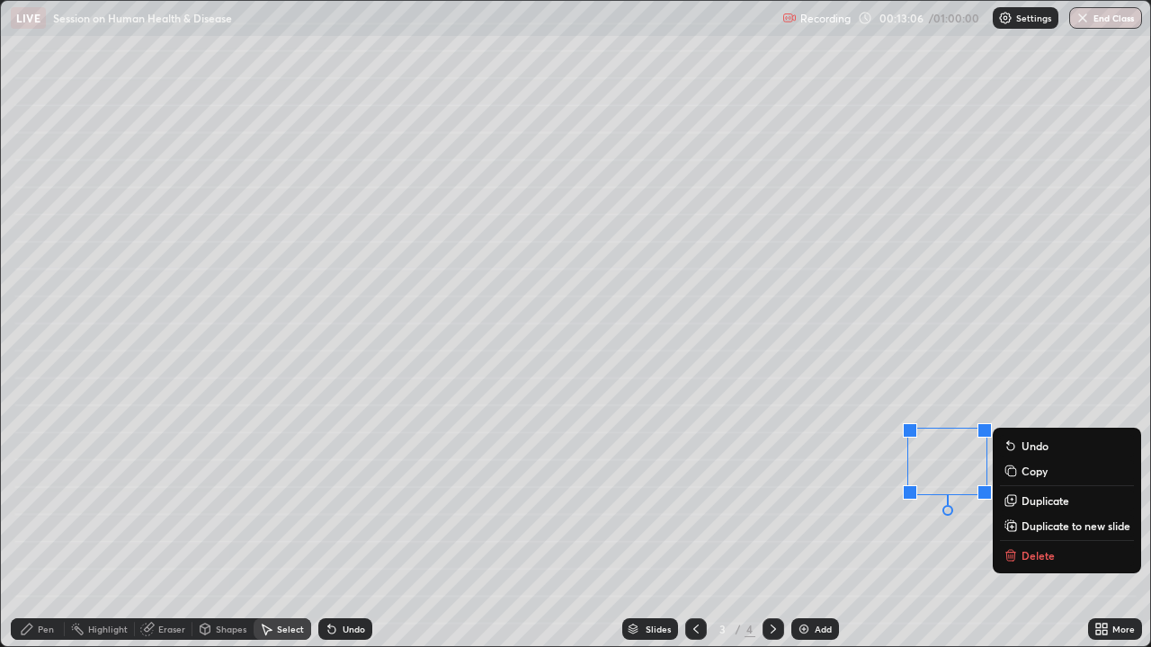
click at [762, 495] on div "0 ° Undo Copy Duplicate Duplicate to new slide Delete" at bounding box center [575, 324] width 1149 height 646
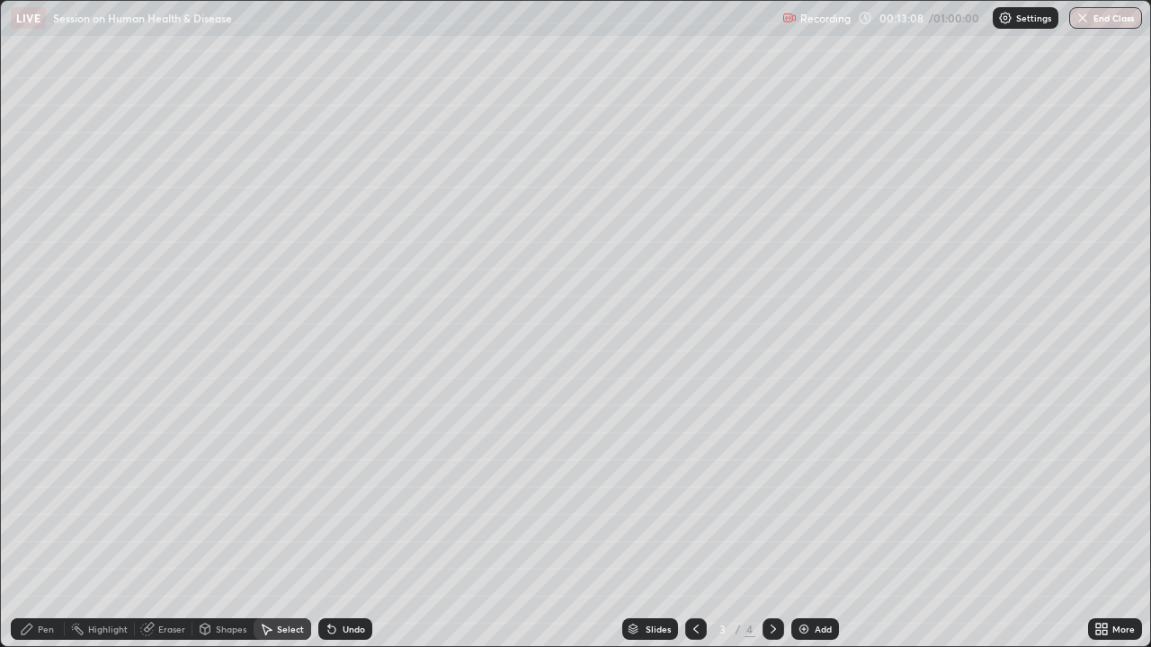
click at [27, 495] on icon at bounding box center [27, 629] width 11 height 11
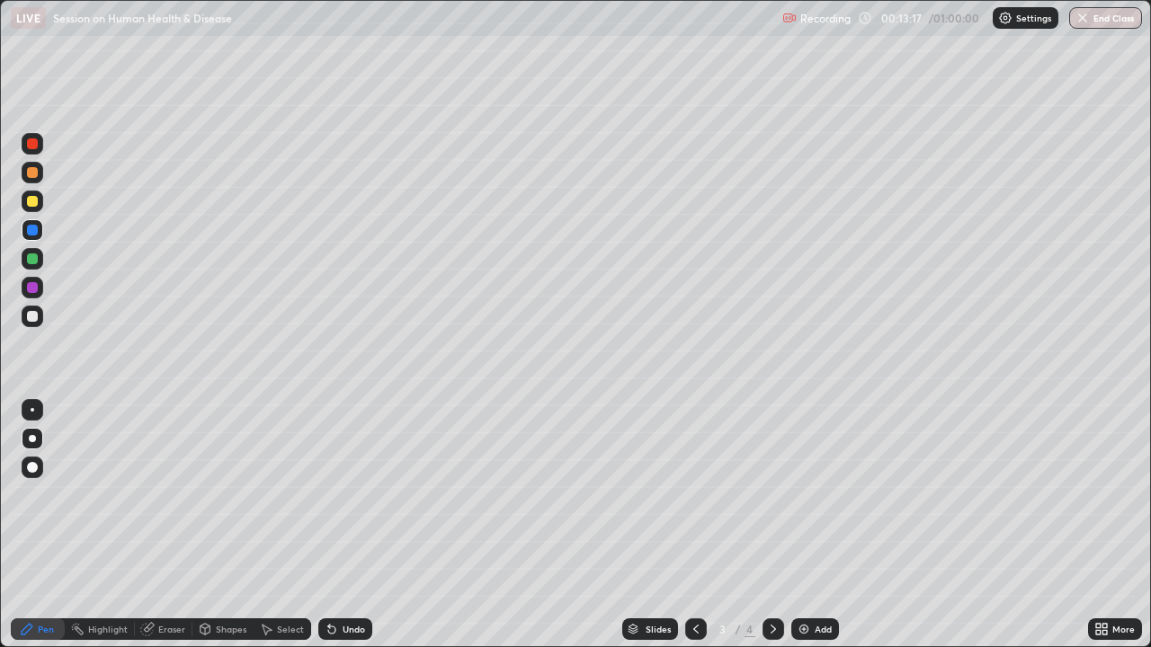
click at [343, 495] on div "Undo" at bounding box center [354, 629] width 22 height 9
click at [28, 407] on div at bounding box center [33, 410] width 22 height 22
click at [33, 316] on div at bounding box center [32, 316] width 11 height 11
click at [273, 495] on div "Select" at bounding box center [283, 630] width 58 height 22
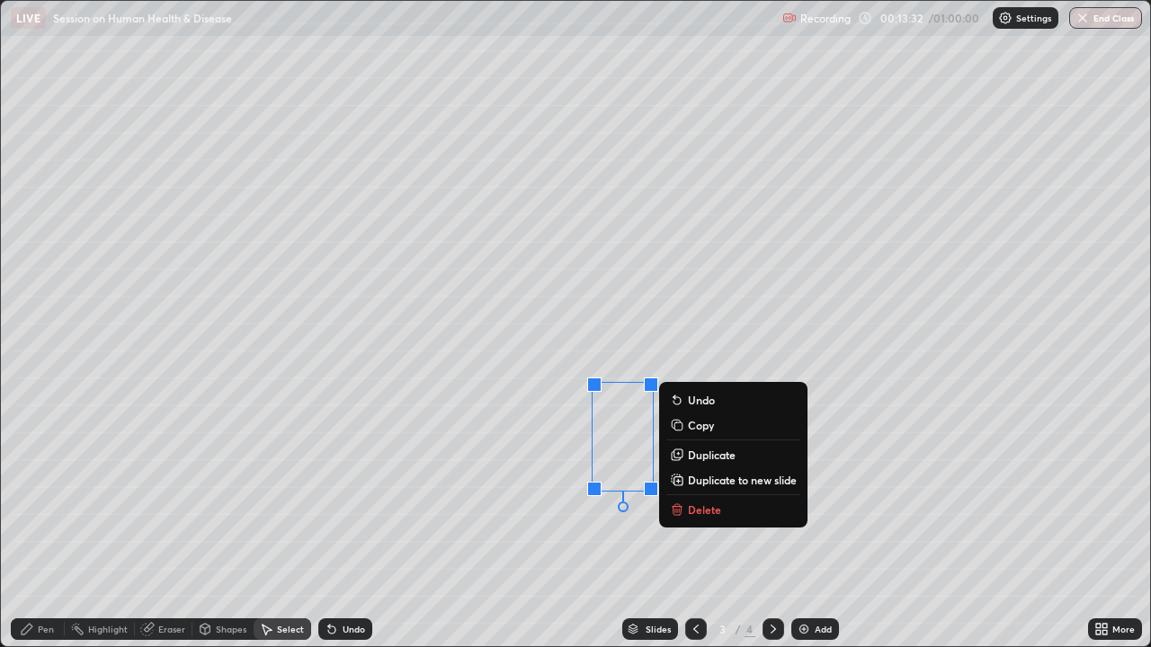
click at [593, 495] on div "0 ° Undo Copy Duplicate Duplicate to new slide Delete" at bounding box center [575, 324] width 1149 height 646
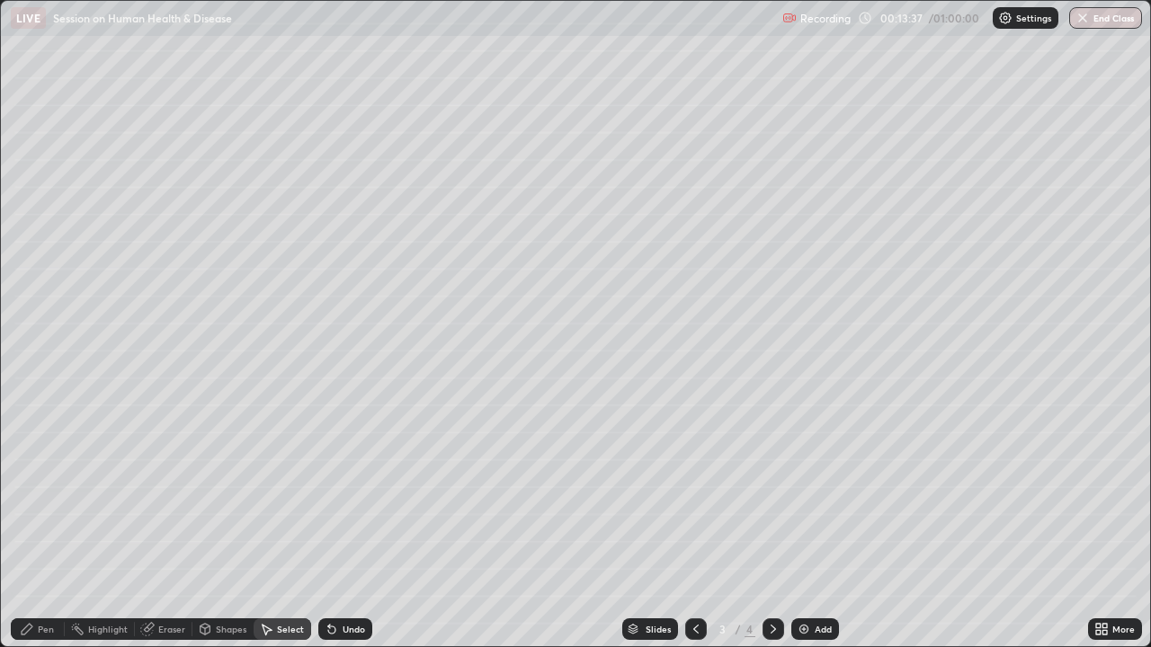
click at [38, 495] on div "Pen" at bounding box center [38, 629] width 54 height 36
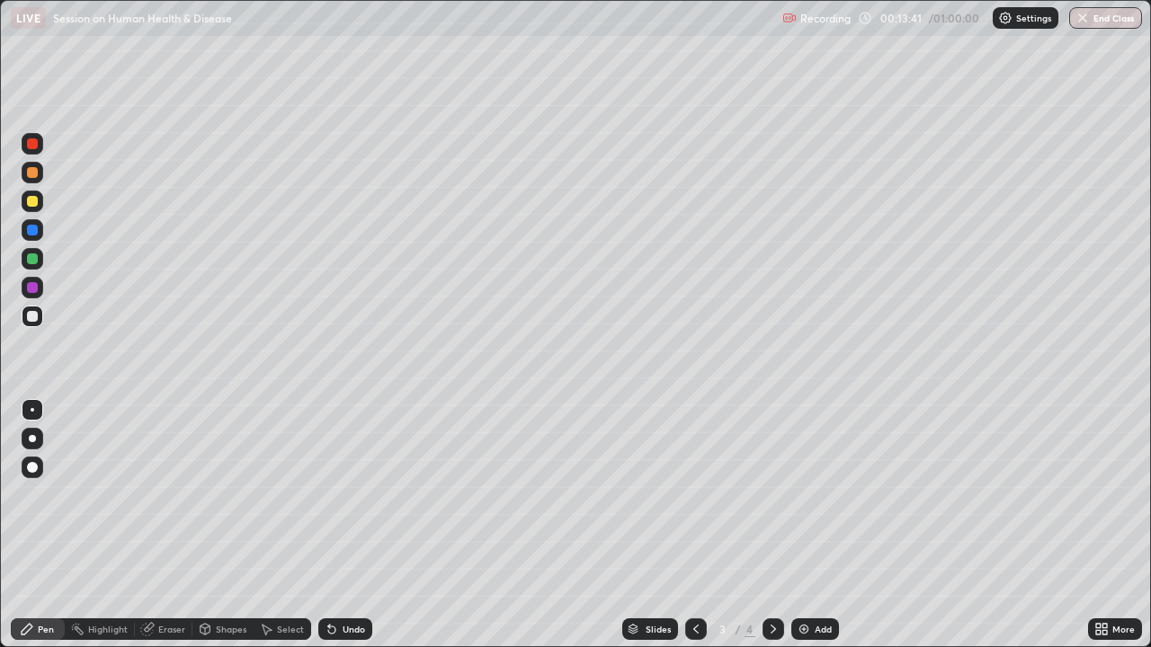
click at [32, 289] on div at bounding box center [32, 287] width 11 height 11
click at [770, 495] on icon at bounding box center [773, 629] width 14 height 14
click at [37, 261] on div at bounding box center [32, 259] width 11 height 11
click at [346, 495] on div "Undo" at bounding box center [354, 629] width 22 height 9
click at [36, 315] on div at bounding box center [32, 316] width 11 height 11
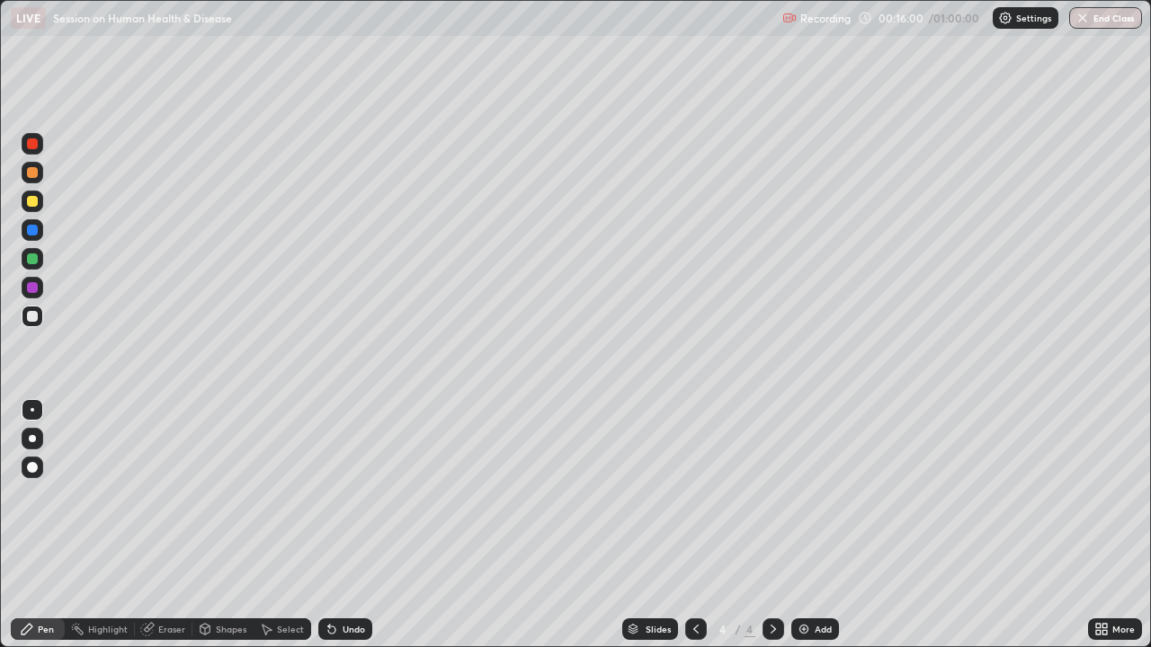
click at [345, 495] on div "Undo" at bounding box center [354, 629] width 22 height 9
click at [350, 495] on div "Undo" at bounding box center [354, 629] width 22 height 9
click at [335, 495] on icon at bounding box center [332, 629] width 14 height 14
click at [280, 495] on div "Select" at bounding box center [290, 629] width 27 height 9
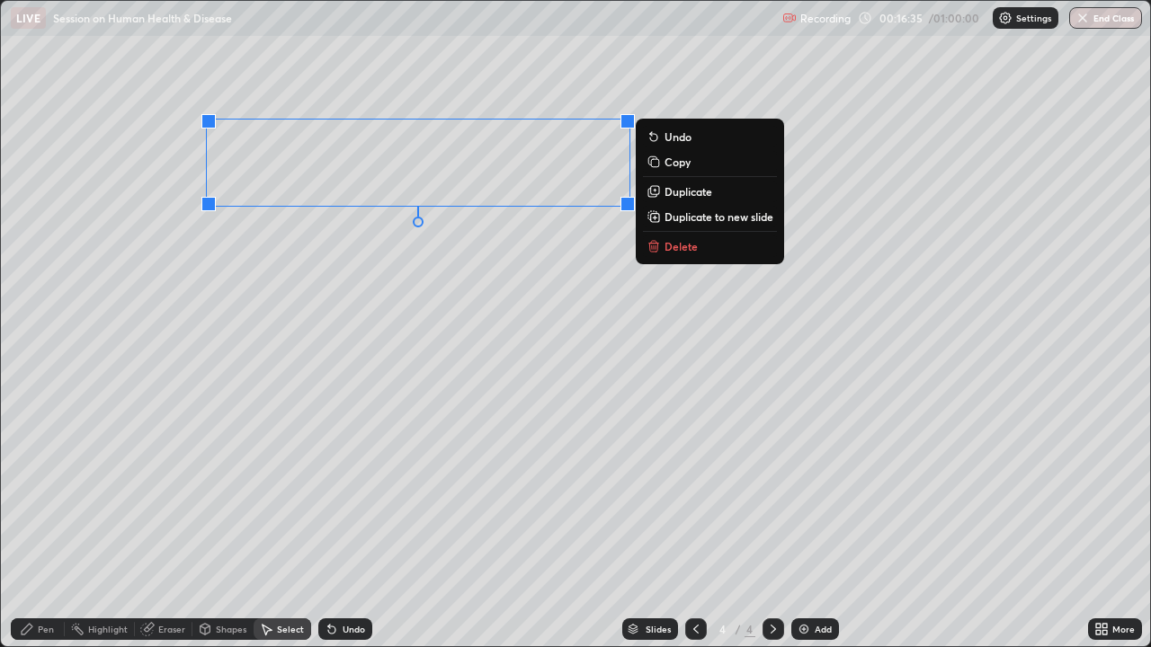
click at [353, 300] on div "0 ° Undo Copy Duplicate Duplicate to new slide Delete" at bounding box center [575, 324] width 1149 height 646
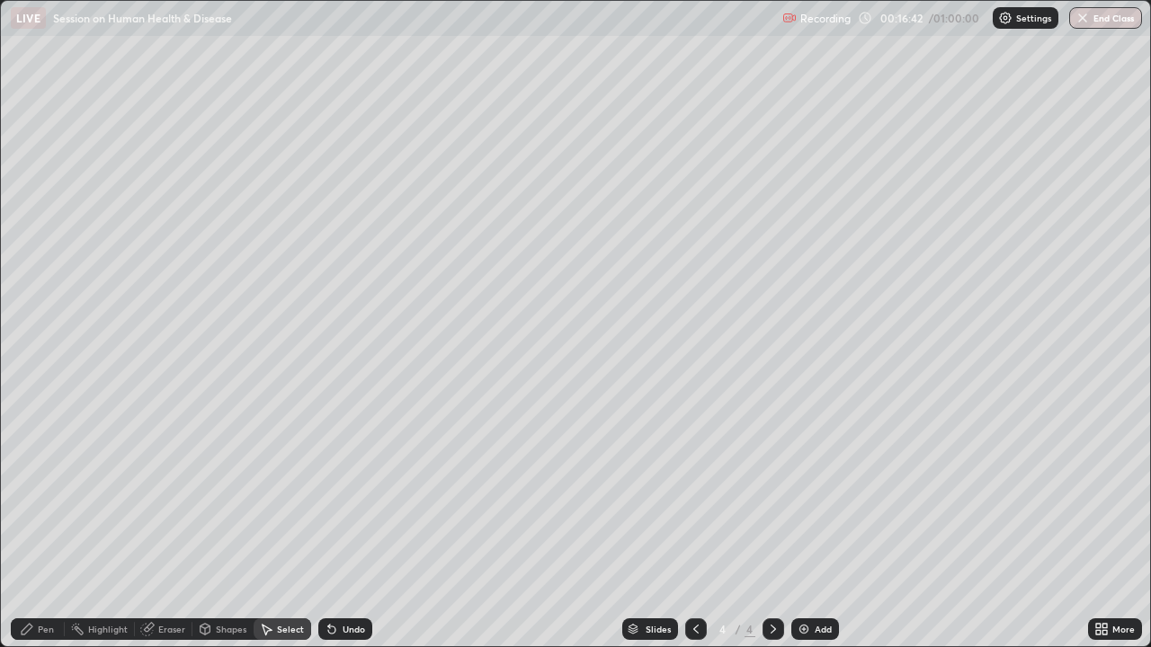
click at [35, 495] on div "Pen" at bounding box center [38, 630] width 54 height 22
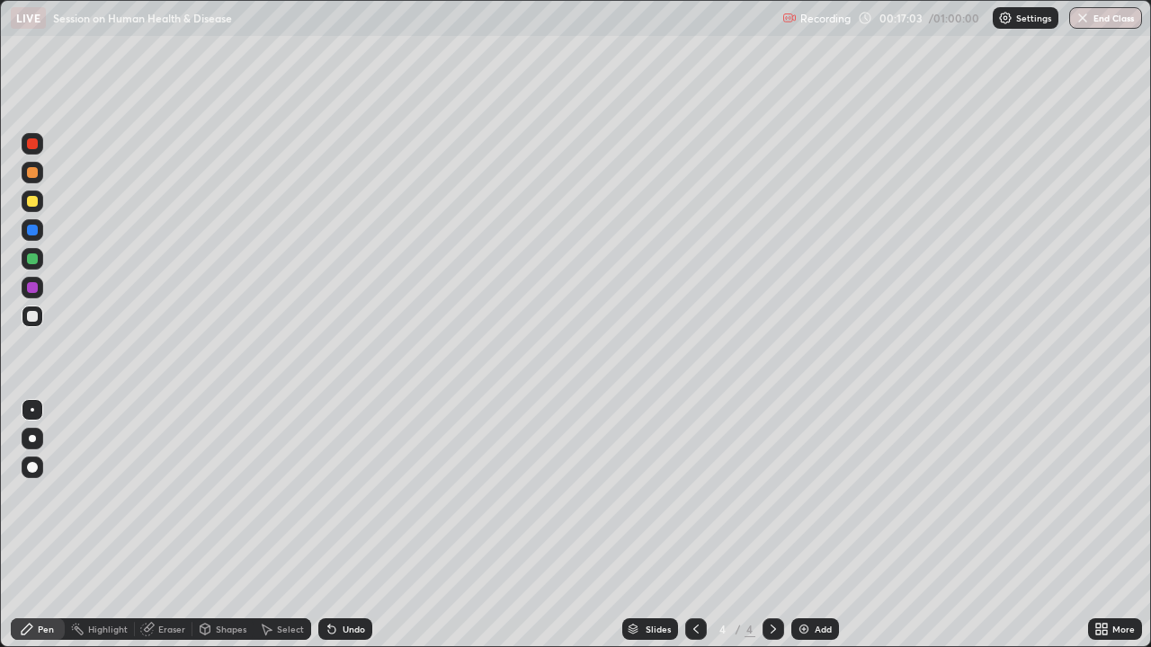
click at [351, 495] on div "Undo" at bounding box center [354, 629] width 22 height 9
click at [350, 495] on div "Undo" at bounding box center [354, 629] width 22 height 9
click at [40, 287] on div at bounding box center [33, 288] width 22 height 22
click at [36, 257] on div at bounding box center [32, 259] width 11 height 11
click at [343, 495] on div "Undo" at bounding box center [354, 629] width 22 height 9
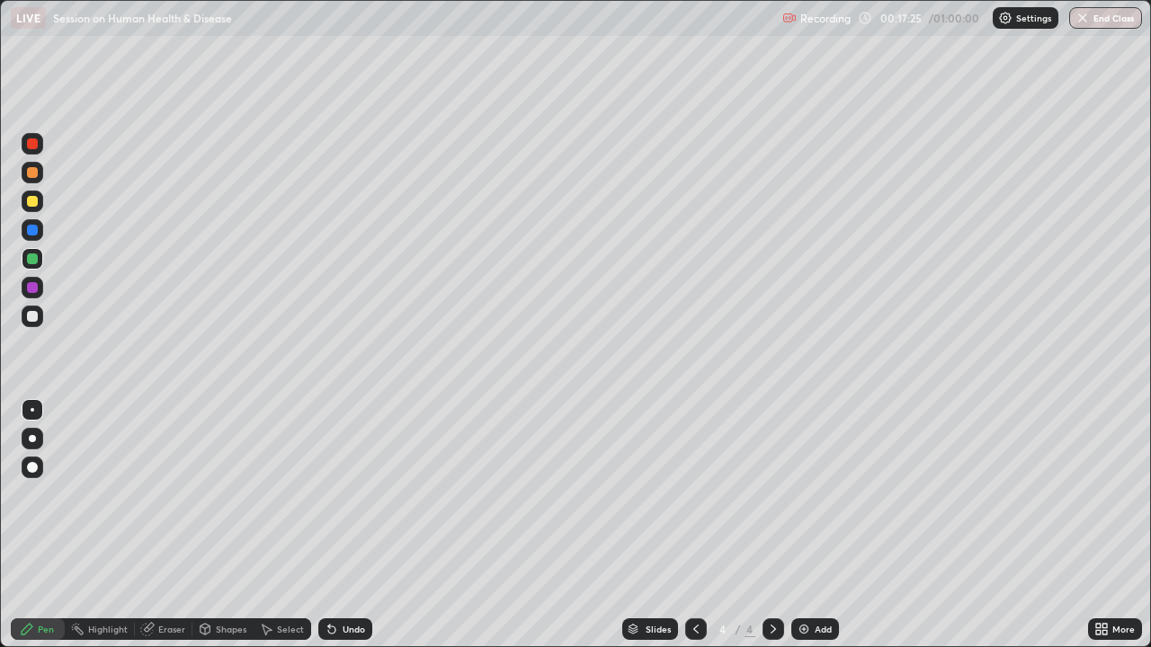
click at [28, 432] on div at bounding box center [33, 439] width 22 height 22
click at [34, 412] on div at bounding box center [33, 410] width 22 height 22
click at [34, 234] on div at bounding box center [32, 230] width 11 height 11
click at [355, 495] on div "Undo" at bounding box center [354, 629] width 22 height 9
click at [365, 495] on div "Undo" at bounding box center [345, 630] width 54 height 22
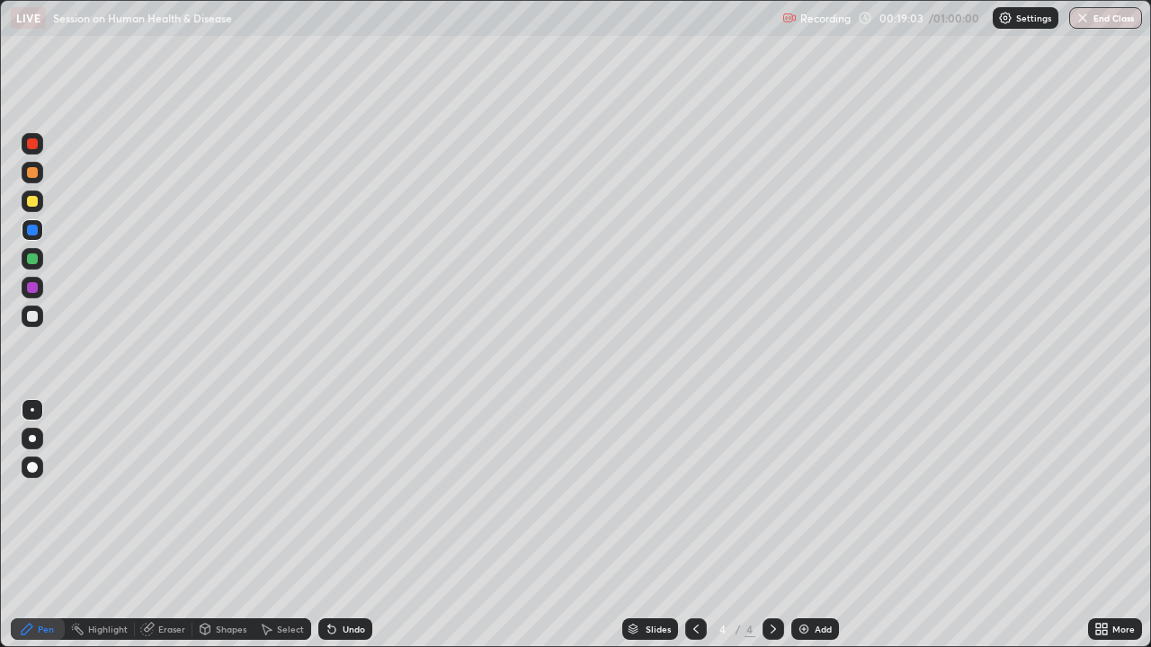
click at [359, 495] on div "Undo" at bounding box center [354, 629] width 22 height 9
click at [361, 495] on div "Undo" at bounding box center [341, 629] width 61 height 36
click at [354, 495] on div "Undo" at bounding box center [341, 629] width 61 height 36
click at [356, 495] on div "Undo" at bounding box center [354, 629] width 22 height 9
click at [362, 495] on div "Undo" at bounding box center [345, 630] width 54 height 22
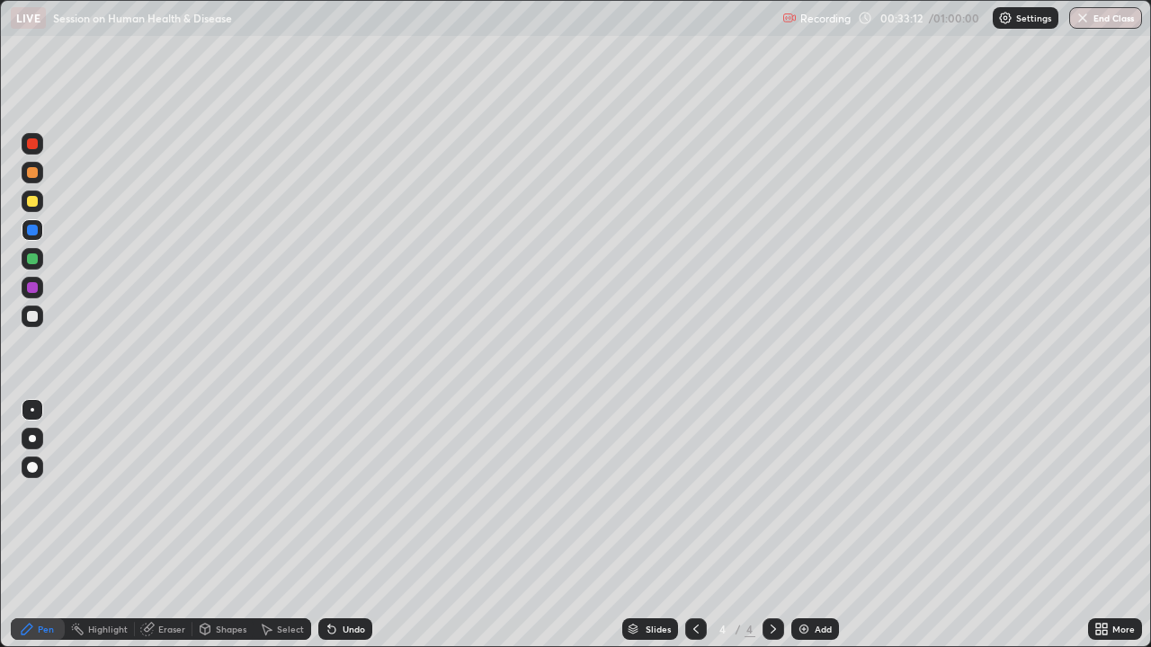
click at [806, 495] on img at bounding box center [804, 629] width 14 height 14
click at [694, 495] on icon at bounding box center [696, 629] width 14 height 14
click at [701, 495] on div at bounding box center [696, 630] width 22 height 22
click at [103, 495] on div "Highlight" at bounding box center [108, 629] width 40 height 9
click at [36, 323] on div at bounding box center [33, 317] width 22 height 22
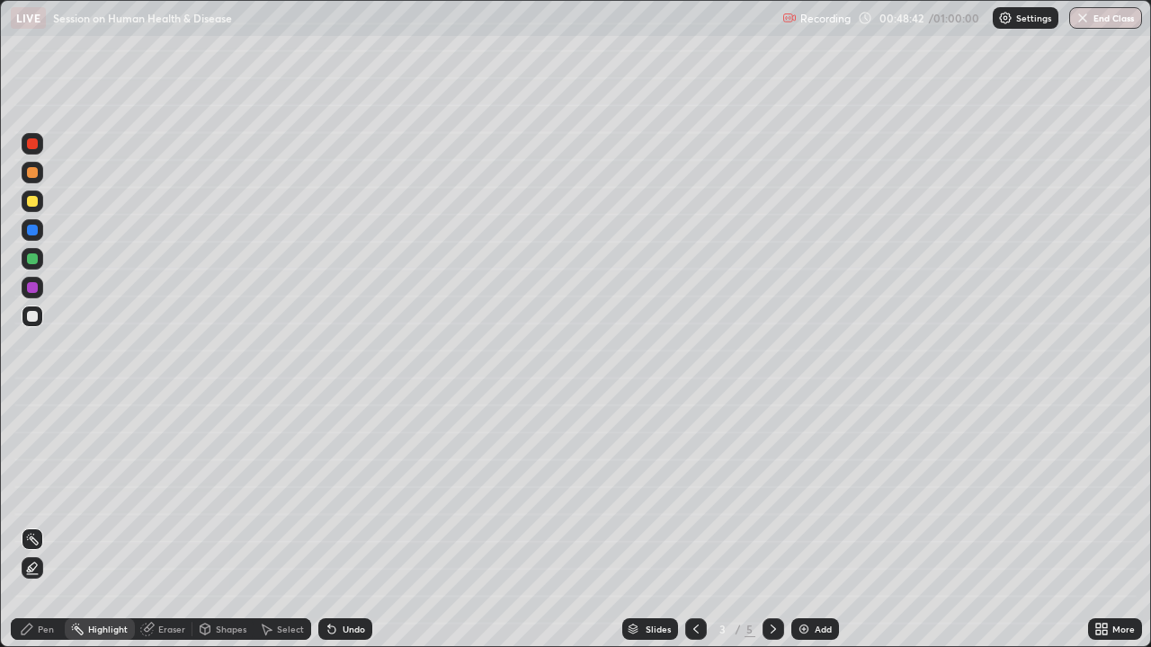
click at [31, 495] on rect at bounding box center [34, 541] width 9 height 9
click at [33, 495] on icon at bounding box center [32, 568] width 14 height 14
click at [343, 495] on div "Undo" at bounding box center [354, 629] width 22 height 9
click at [33, 495] on icon at bounding box center [32, 539] width 14 height 14
click at [28, 208] on div at bounding box center [33, 202] width 22 height 22
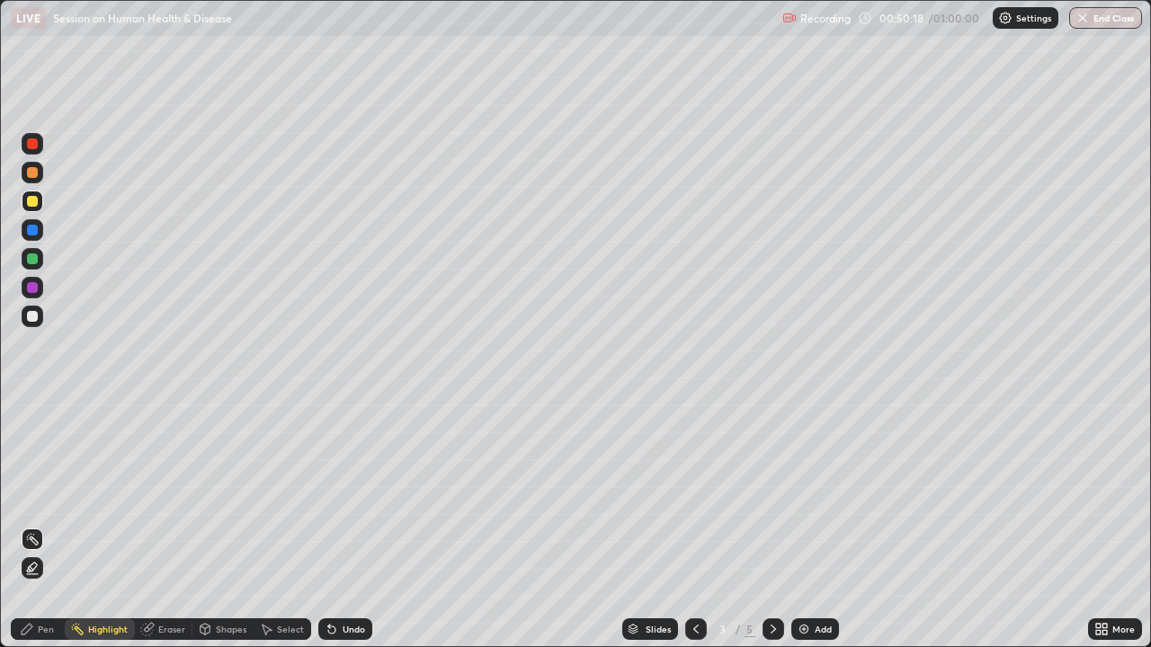
click at [31, 495] on div "Pen" at bounding box center [38, 630] width 54 height 22
click at [37, 295] on div at bounding box center [33, 288] width 22 height 22
click at [769, 495] on icon at bounding box center [773, 629] width 14 height 14
click at [171, 495] on div "Eraser" at bounding box center [164, 630] width 58 height 22
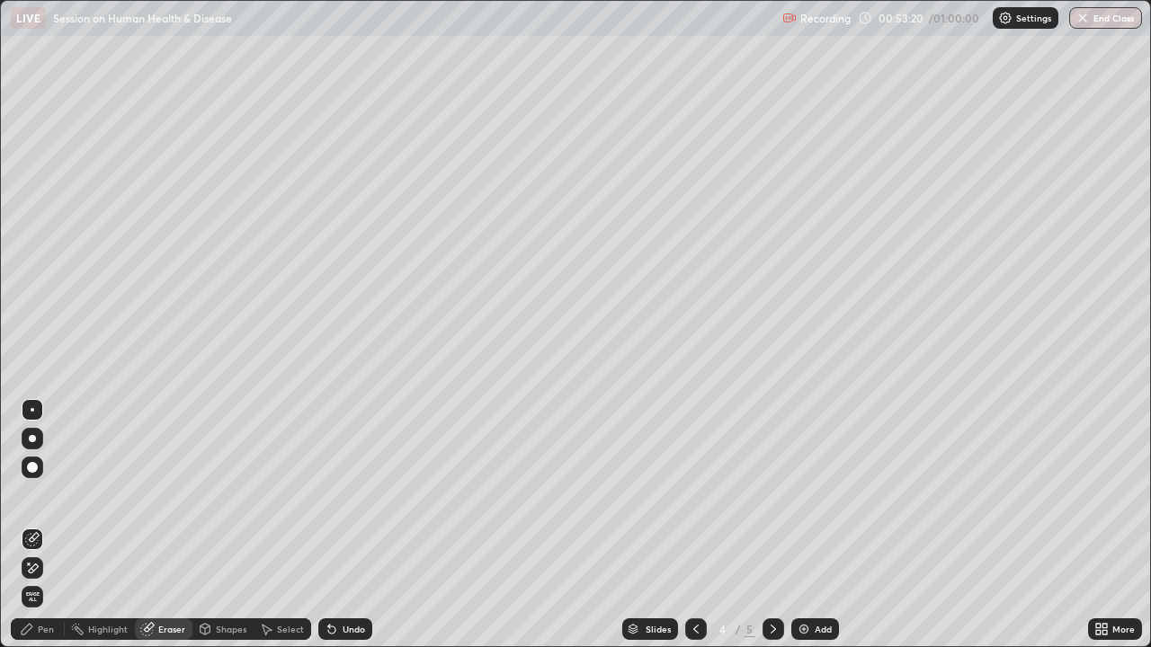
click at [49, 495] on div "Pen" at bounding box center [46, 629] width 16 height 9
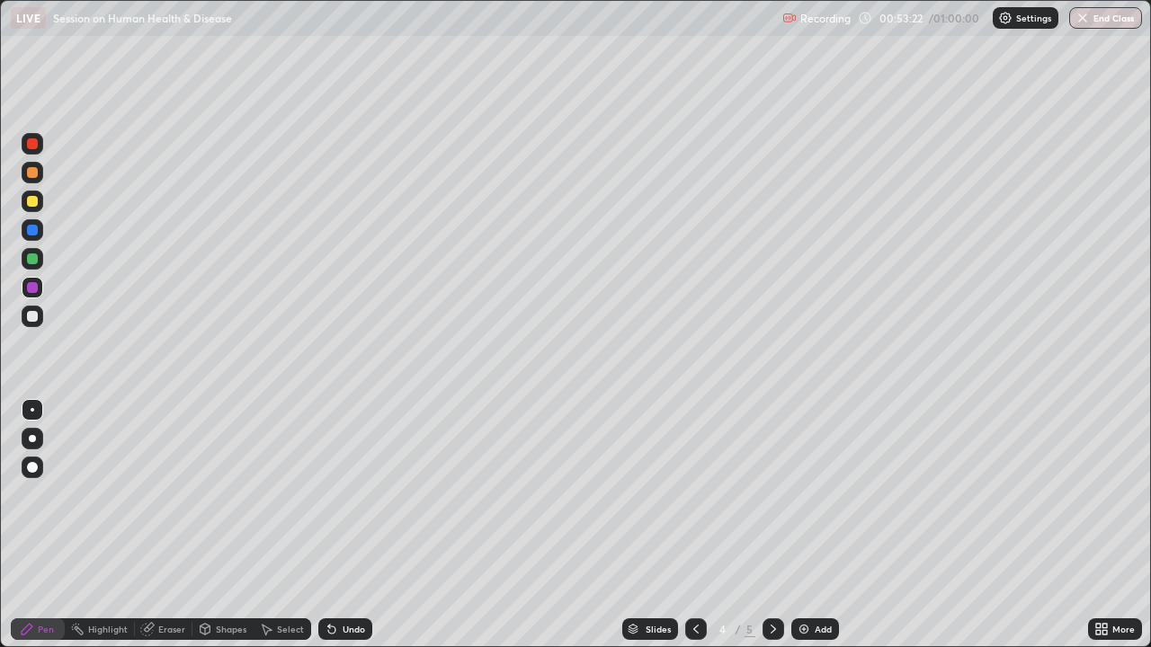
click at [36, 320] on div at bounding box center [32, 316] width 11 height 11
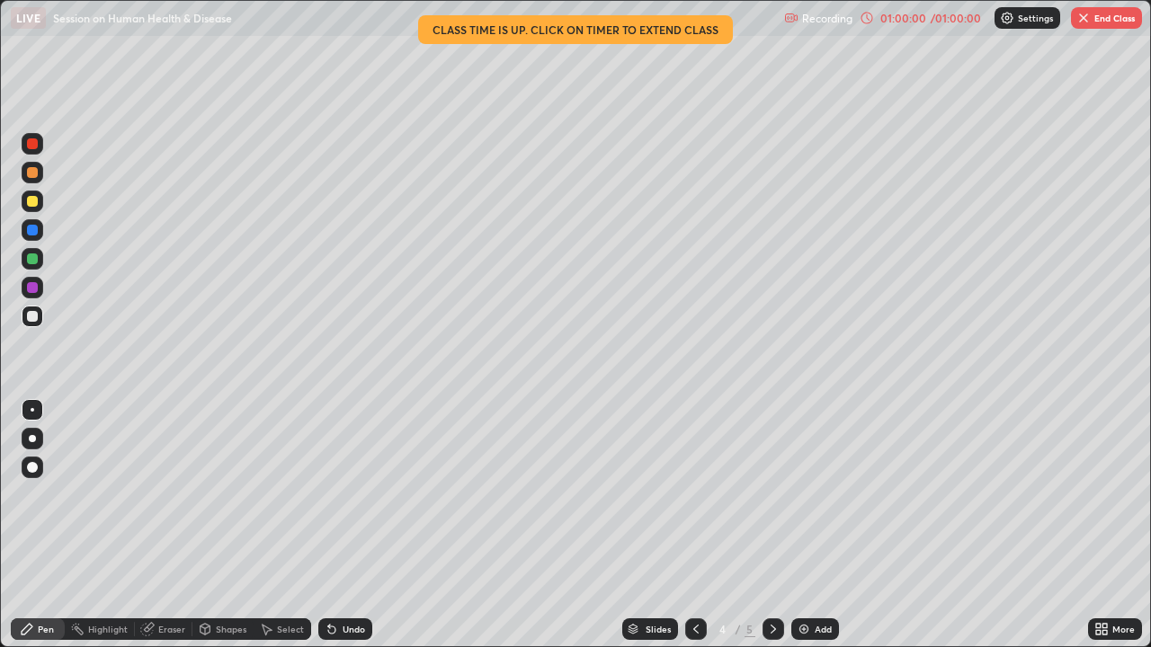
click at [1106, 17] on button "End Class" at bounding box center [1106, 18] width 71 height 22
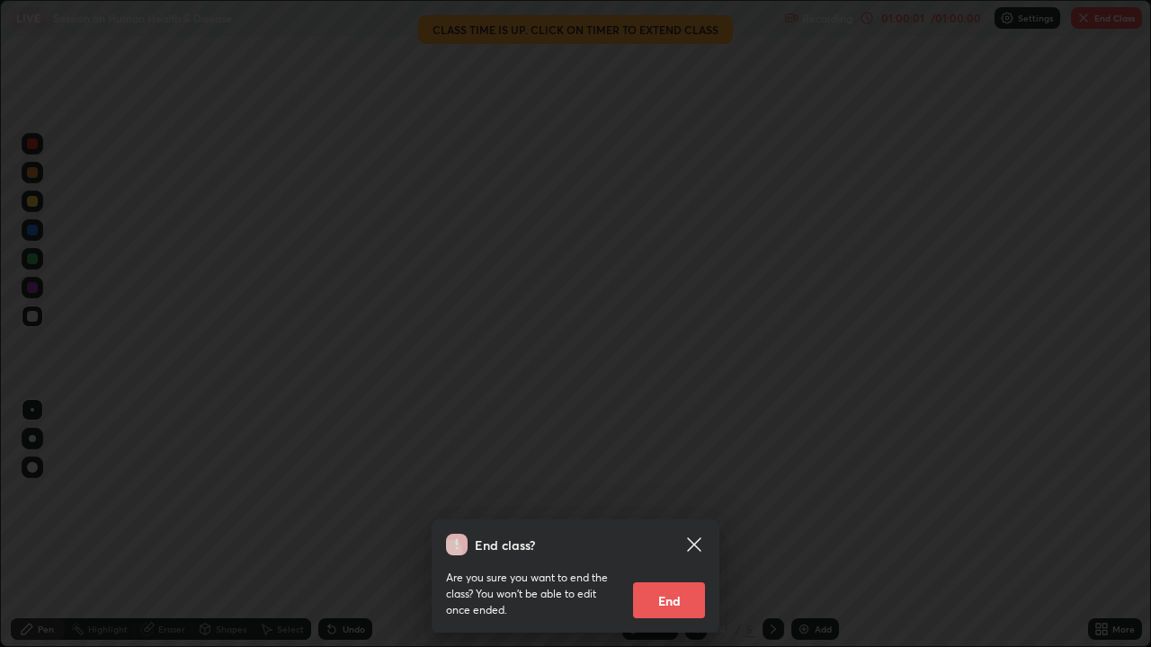
click at [669, 495] on button "End" at bounding box center [669, 601] width 72 height 36
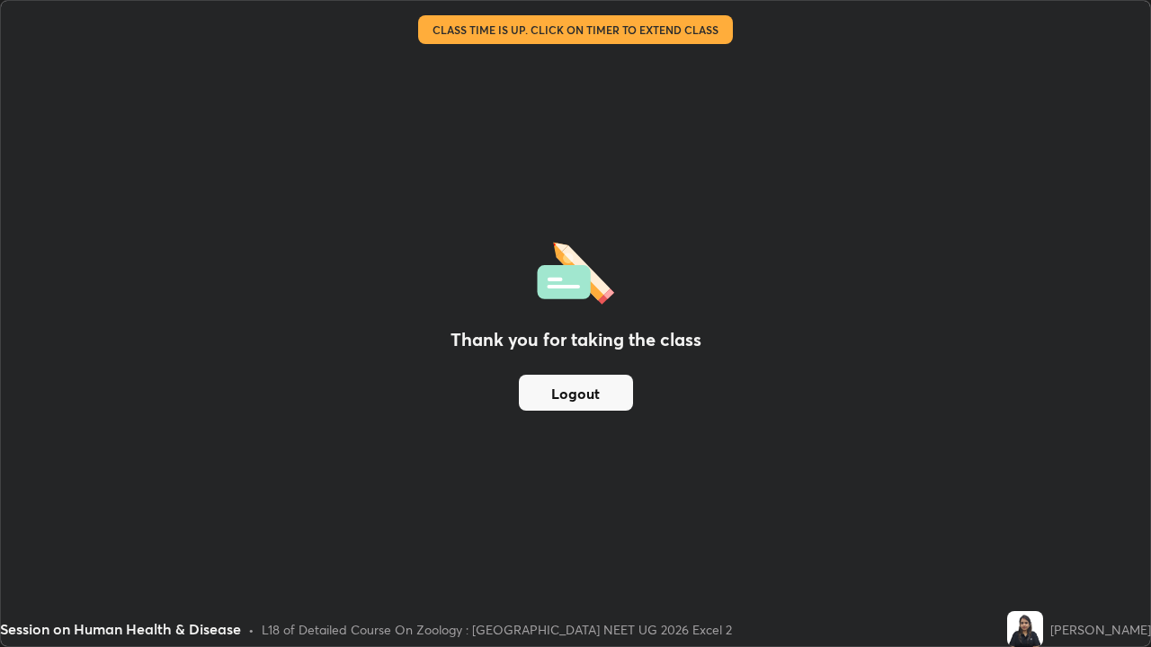
click at [606, 391] on button "Logout" at bounding box center [576, 393] width 114 height 36
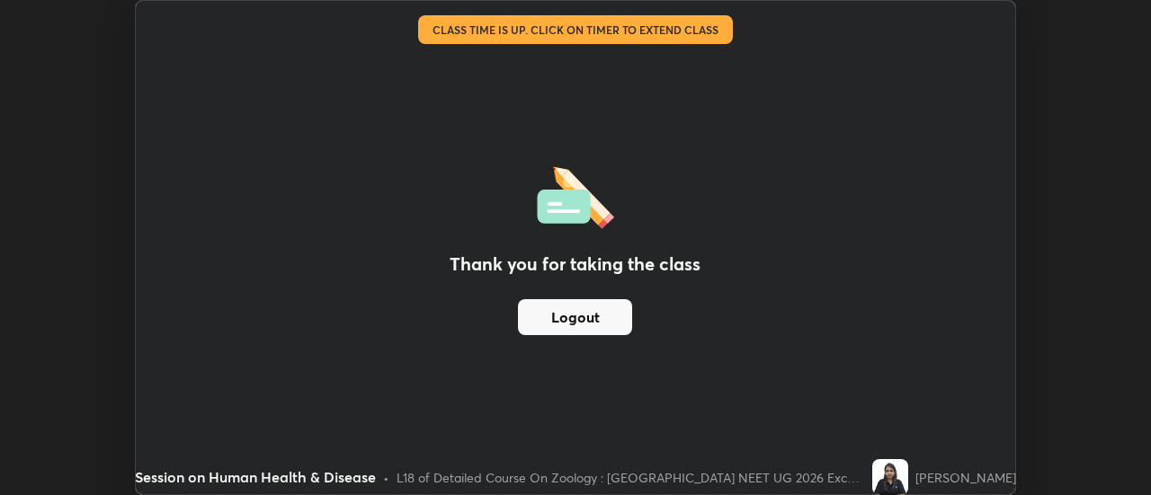
scroll to position [89418, 88762]
